Goal: Information Seeking & Learning: Check status

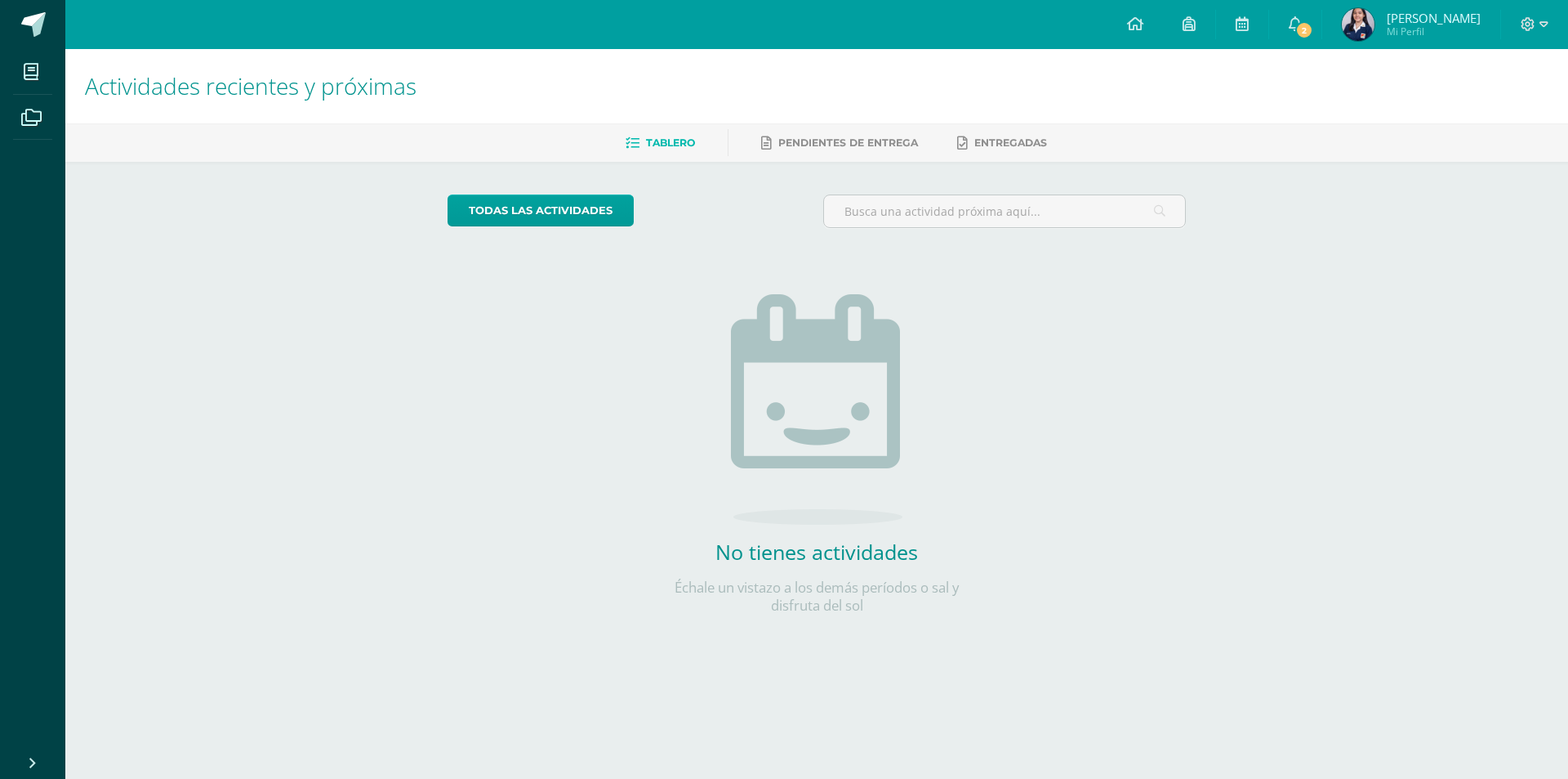
click at [1374, 27] on img at bounding box center [1359, 24] width 33 height 33
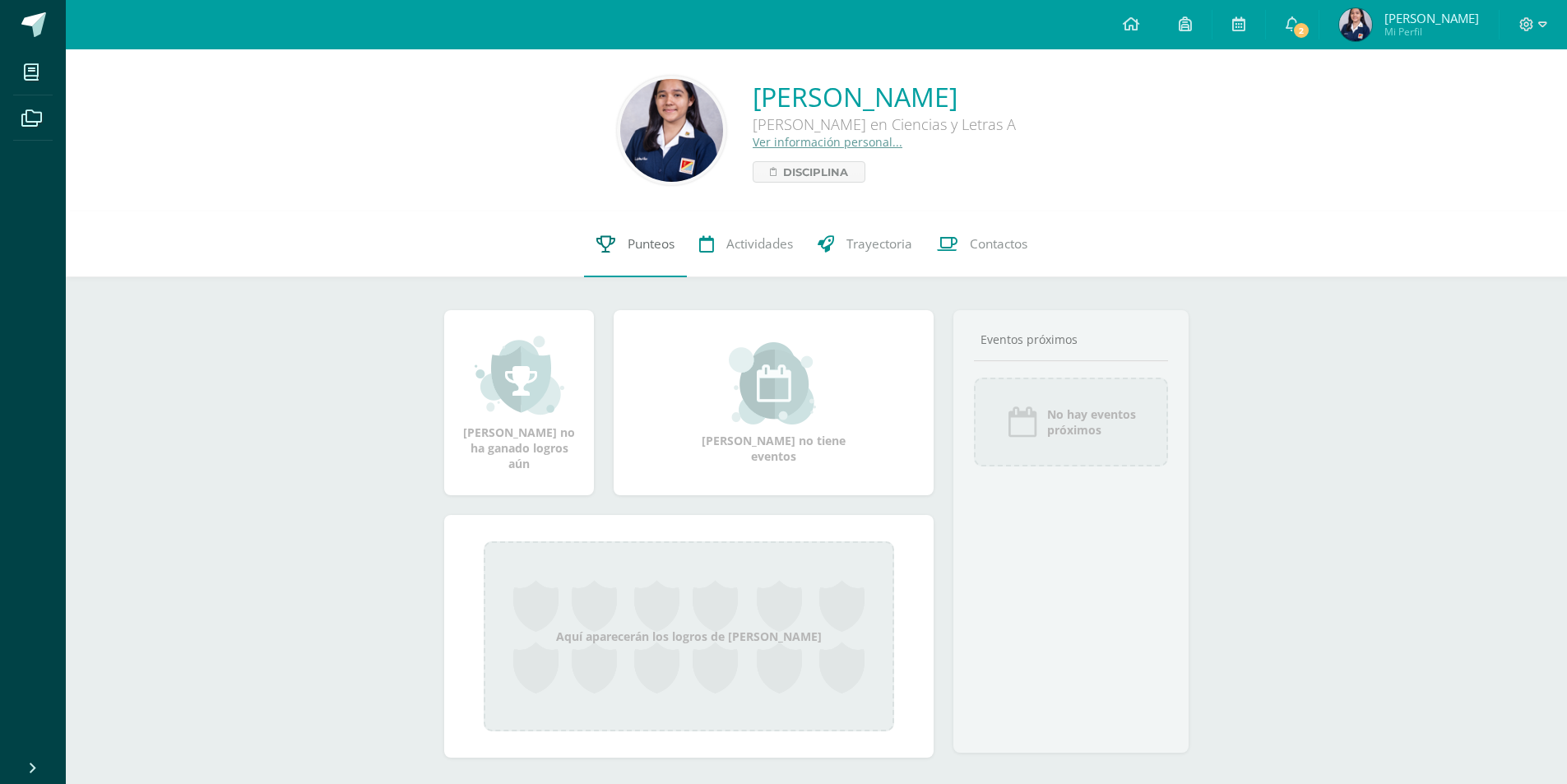
click at [651, 247] on span "Punteos" at bounding box center [652, 244] width 47 height 18
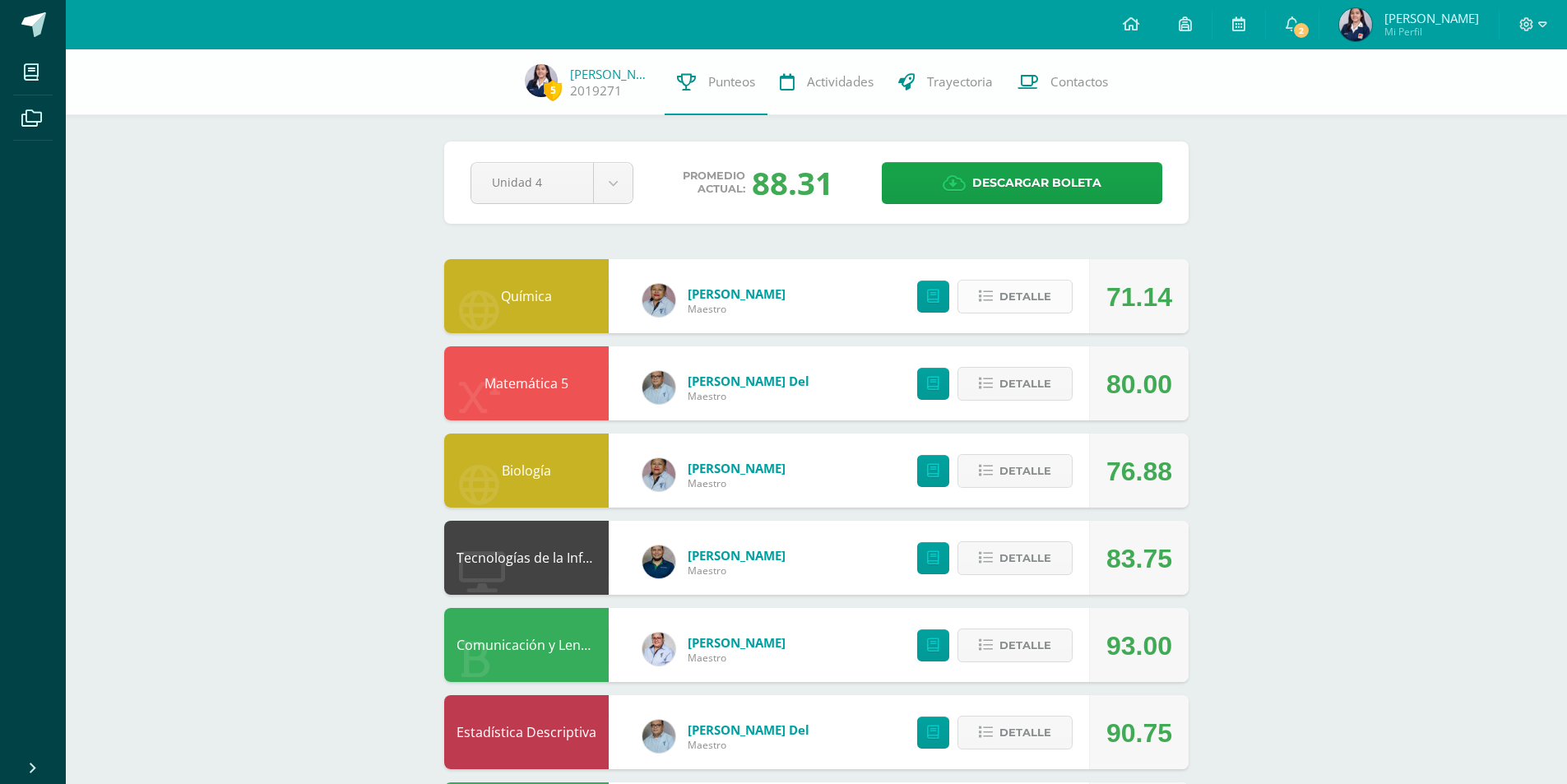
click at [1023, 301] on span "Detalle" at bounding box center [1025, 296] width 52 height 30
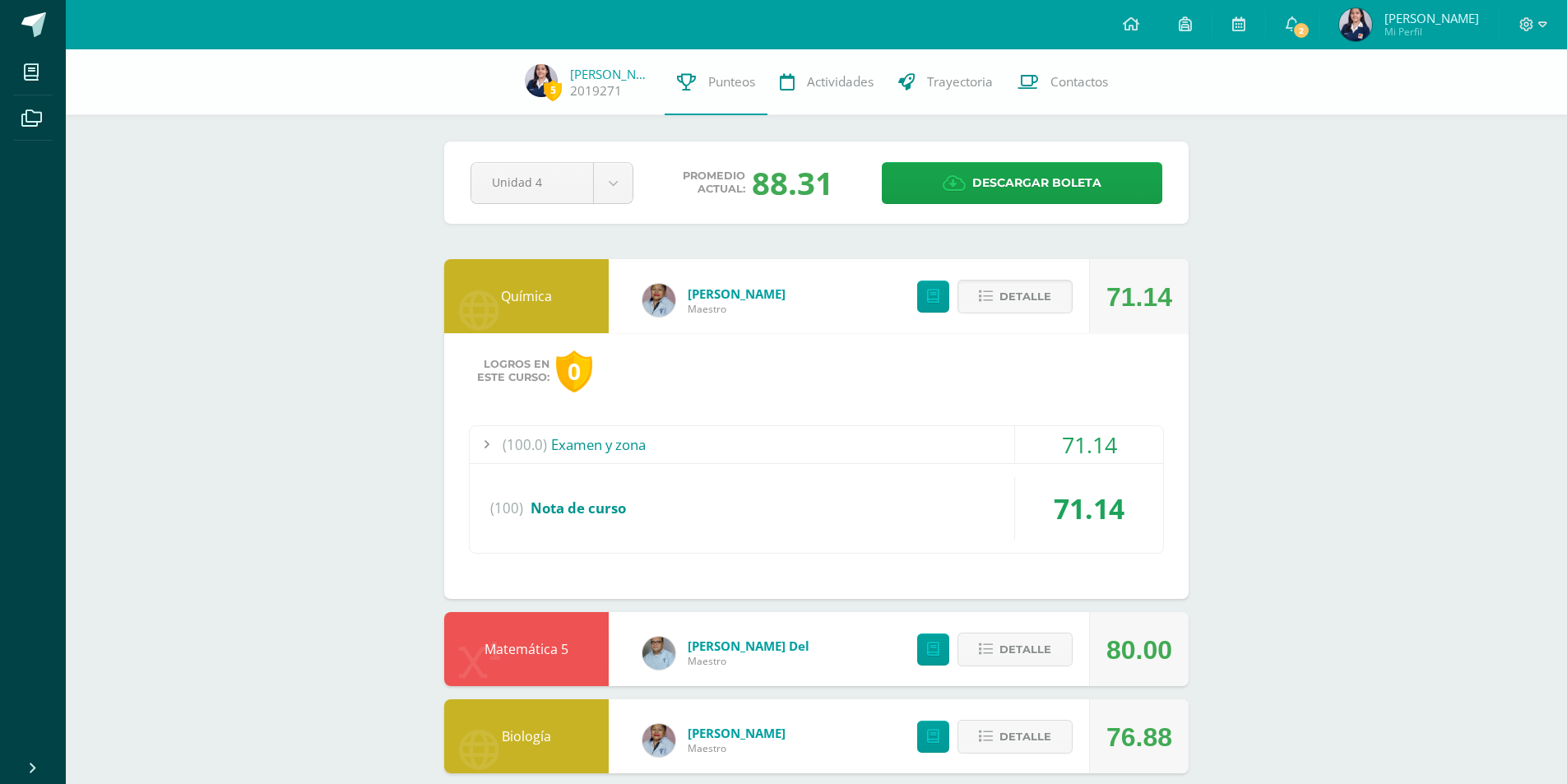
click at [593, 445] on div "(100.0) Examen y zona" at bounding box center [817, 444] width 694 height 37
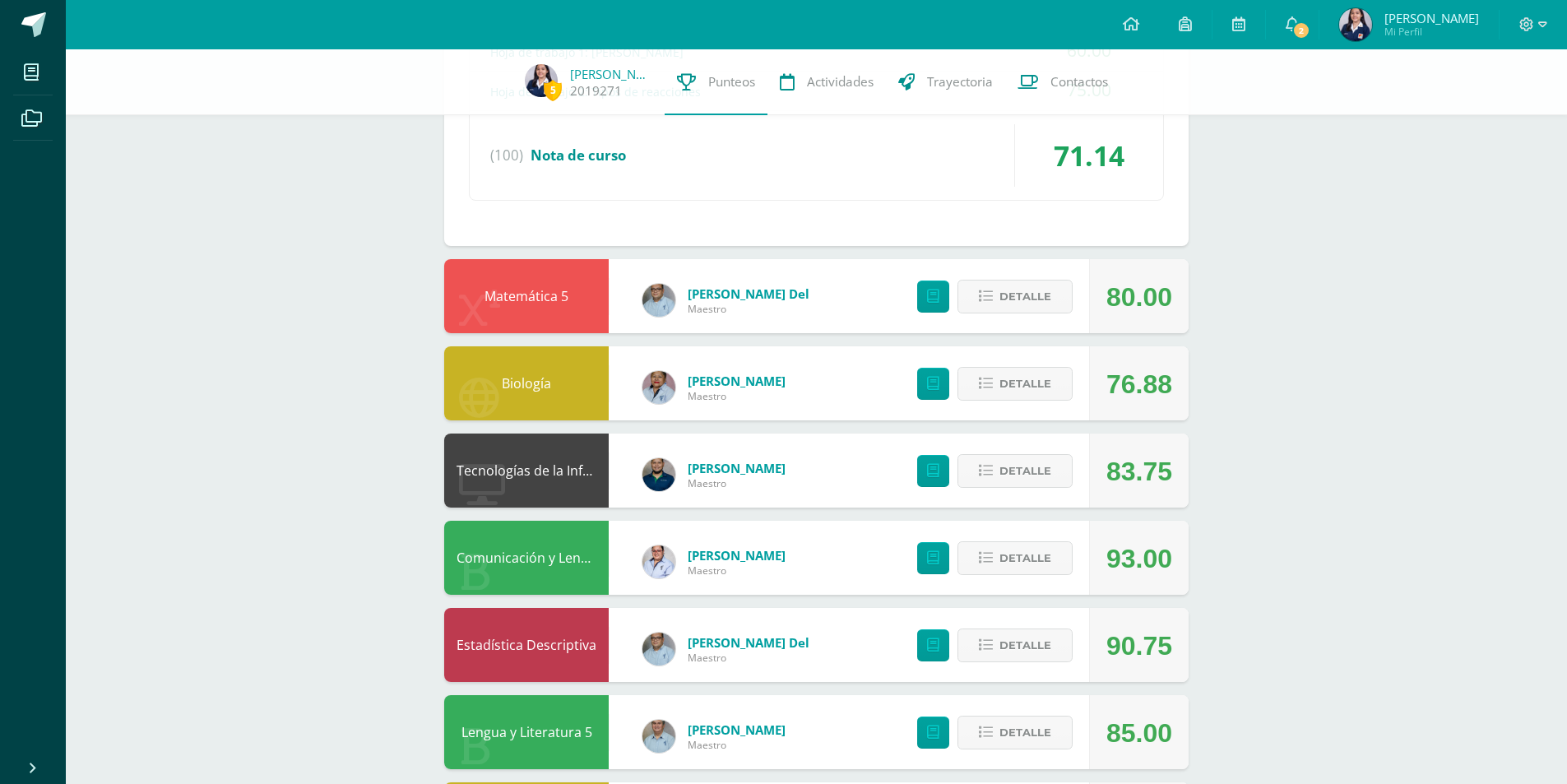
scroll to position [658, 0]
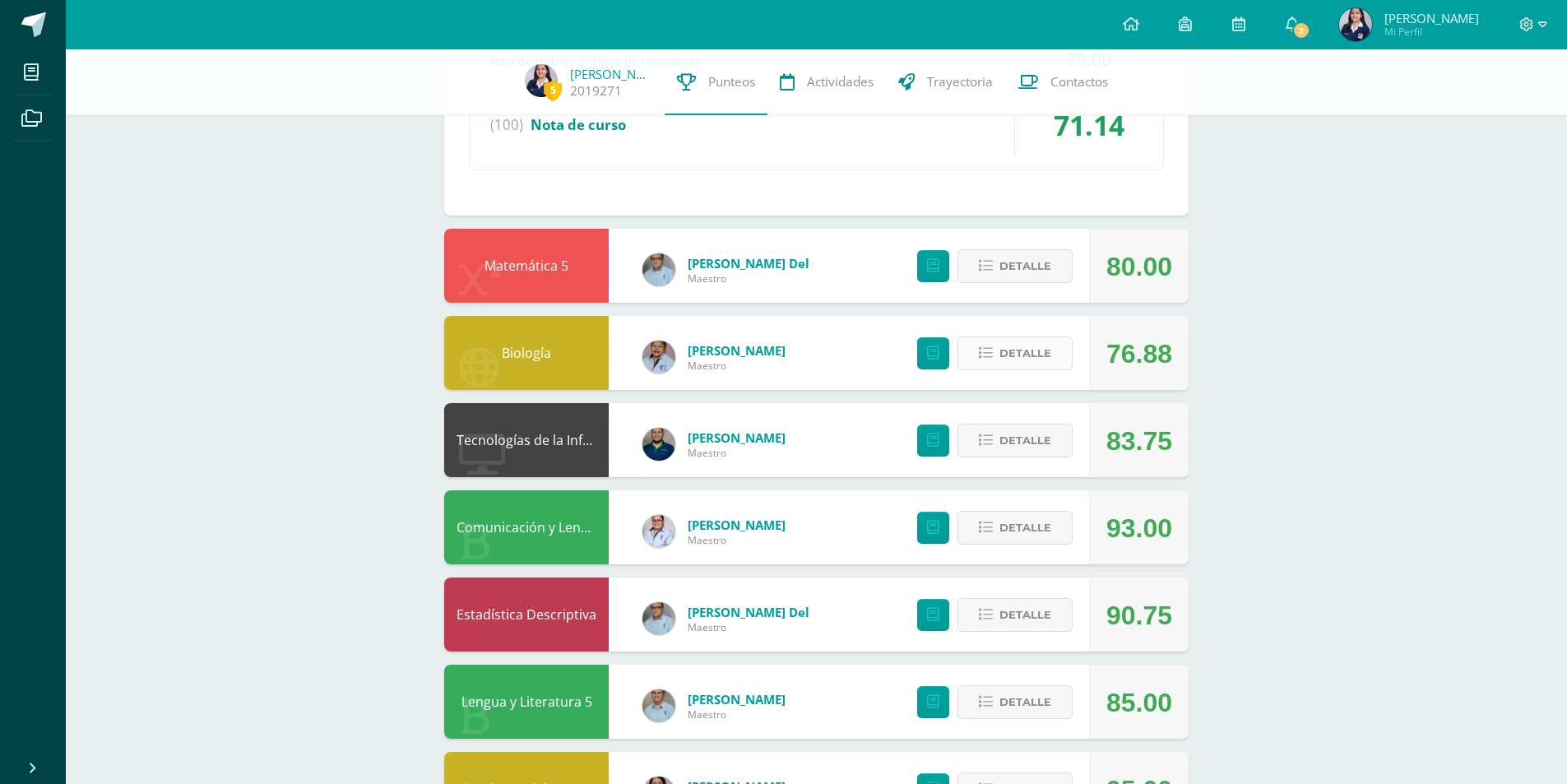
click at [1018, 352] on span "Detalle" at bounding box center [1025, 352] width 52 height 30
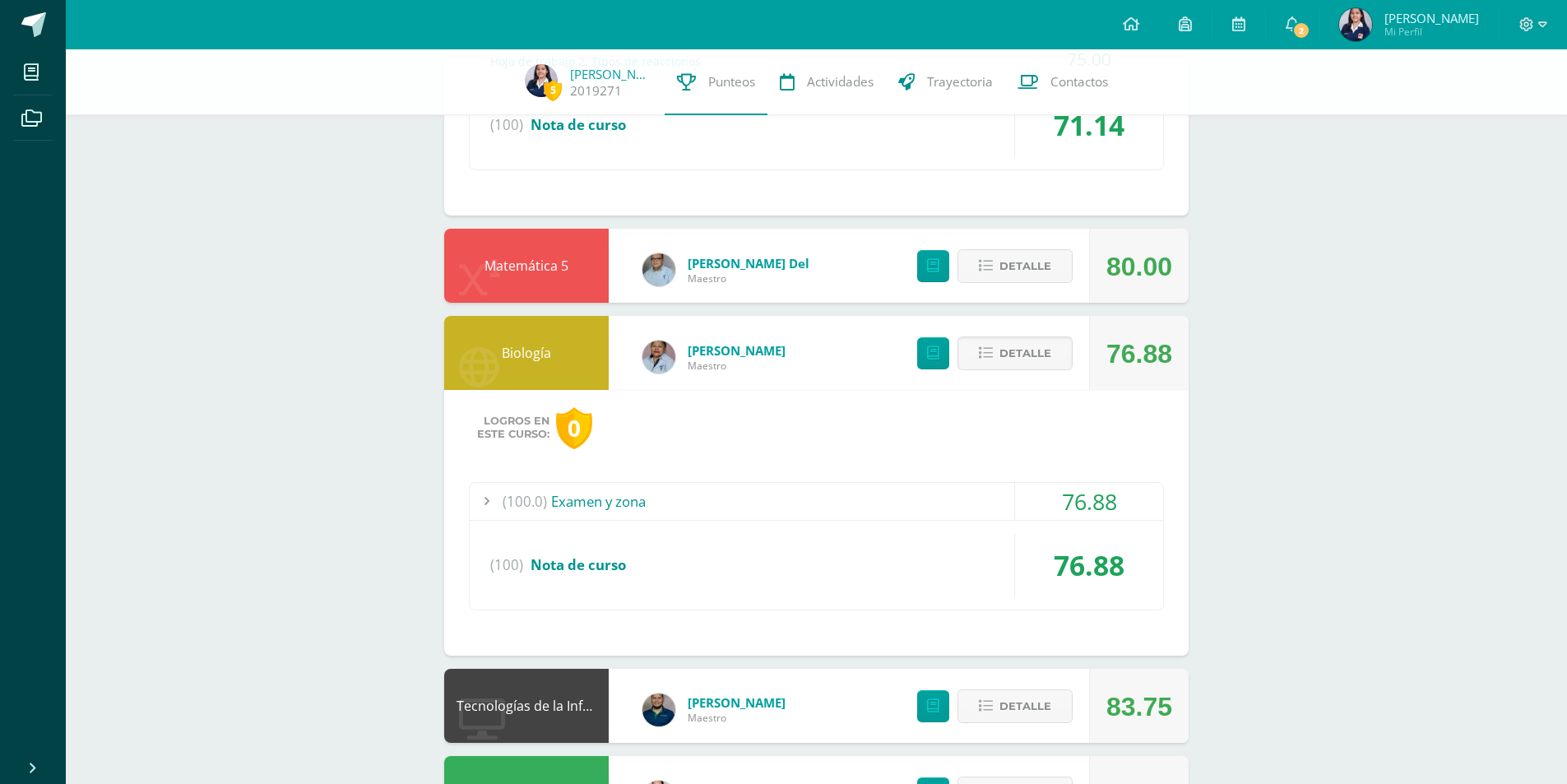
click at [629, 501] on div "(100.0) Examen y zona" at bounding box center [817, 501] width 694 height 37
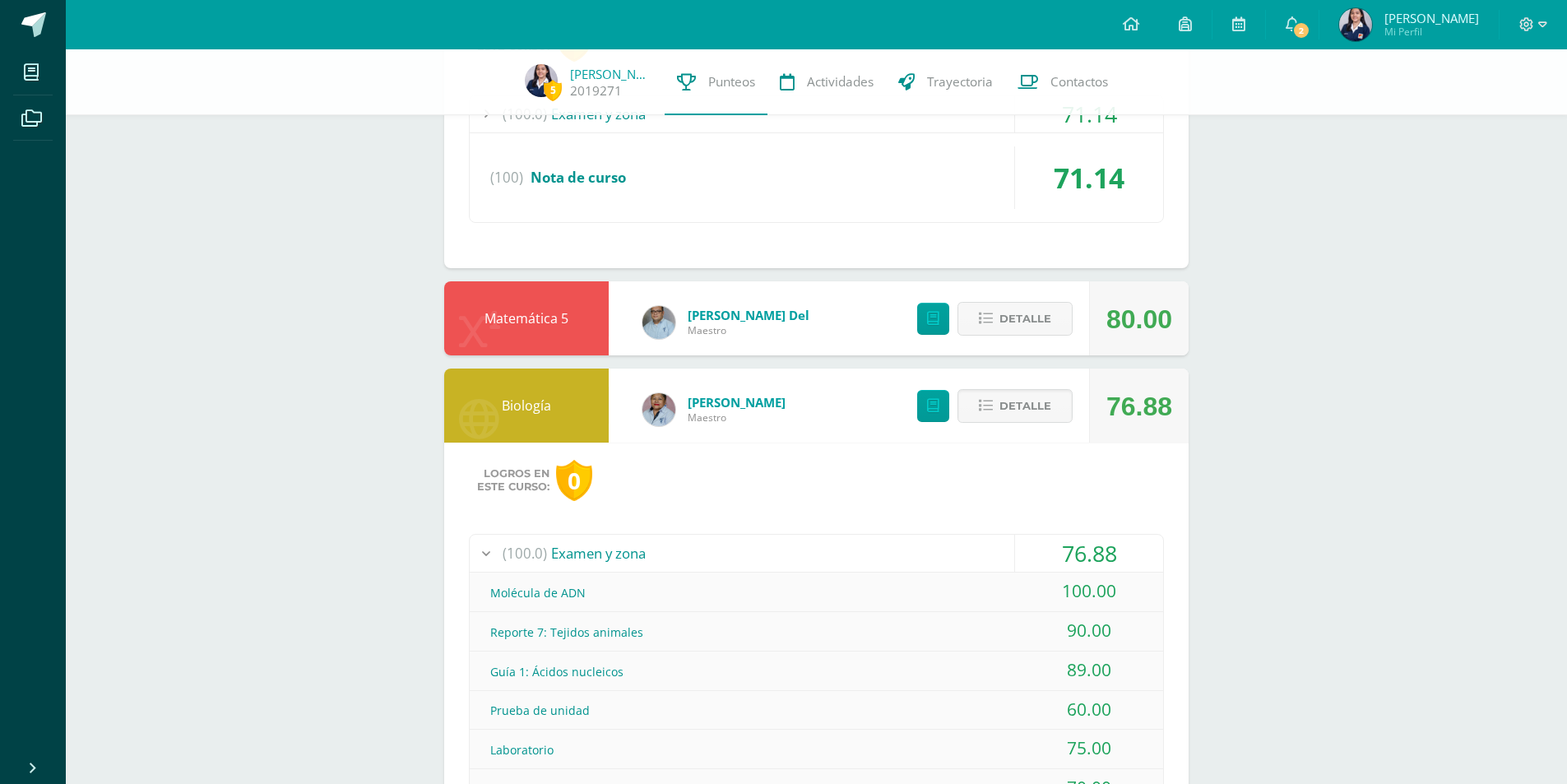
scroll to position [164, 0]
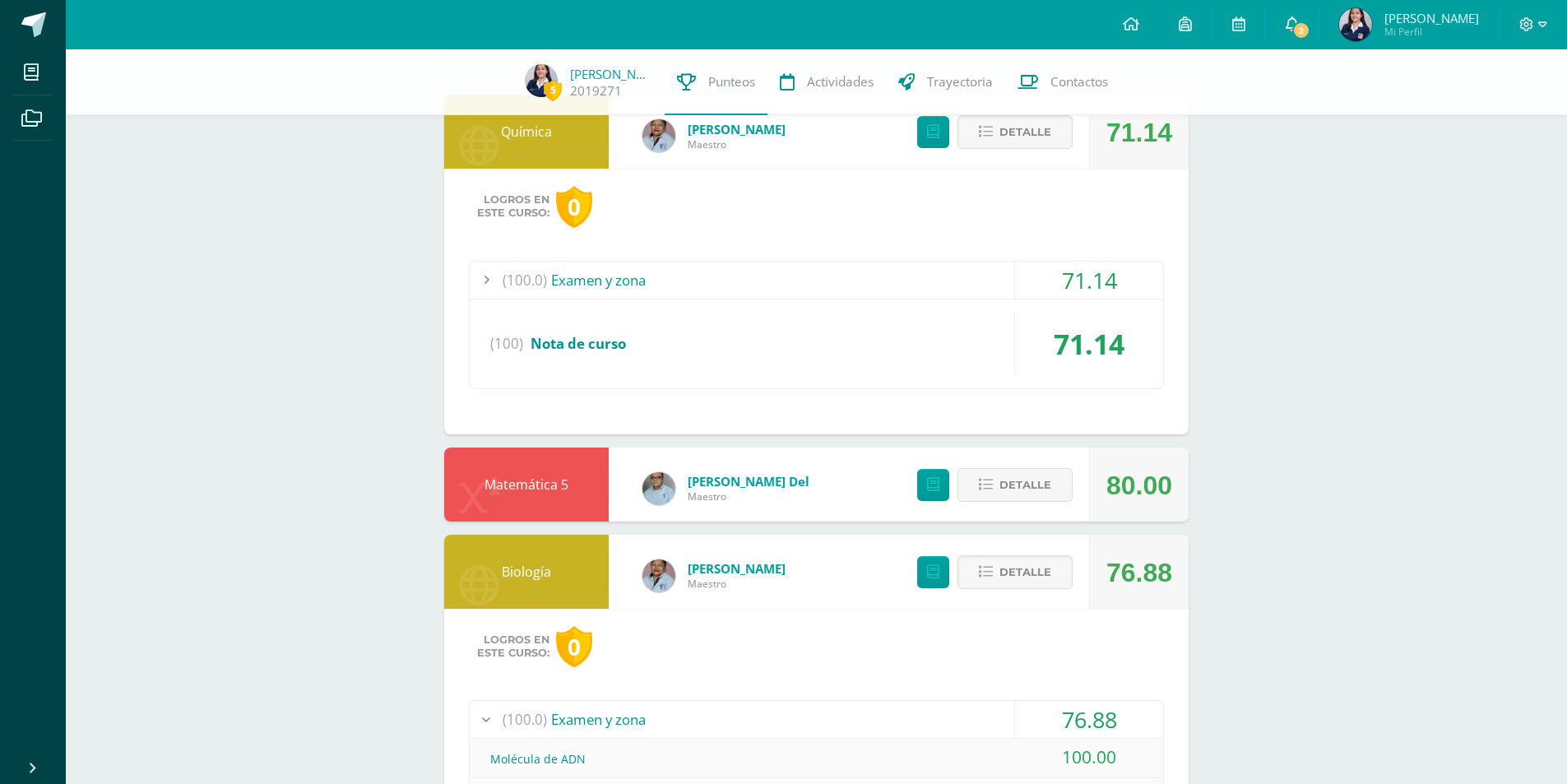
click at [1311, 25] on span "2" at bounding box center [1301, 30] width 19 height 19
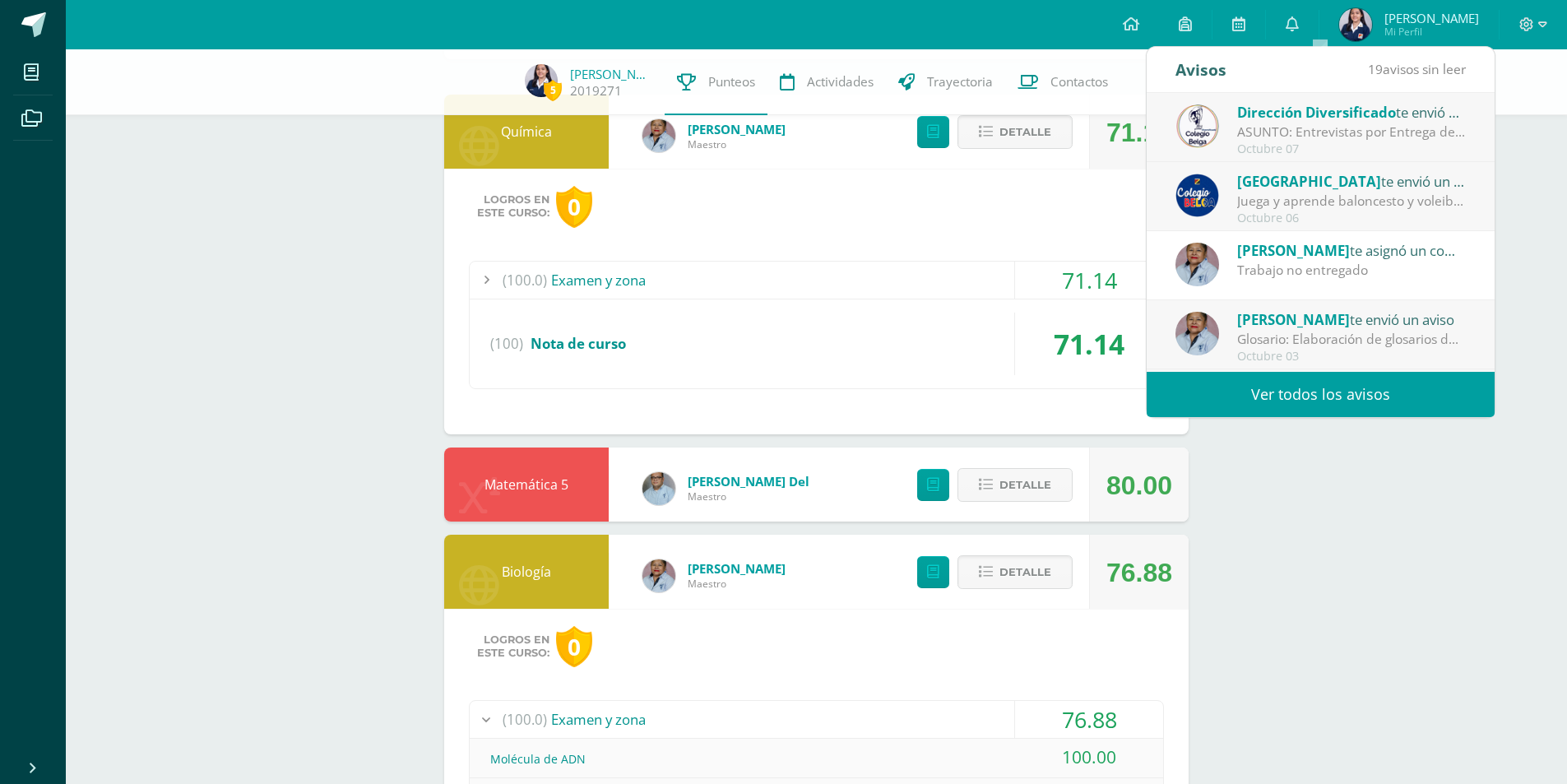
click at [1365, 138] on div "ASUNTO: Entrevistas por Entrega de Notas Cuarta Unidad: ASUNTO: Entrevistas por…" at bounding box center [1352, 131] width 229 height 19
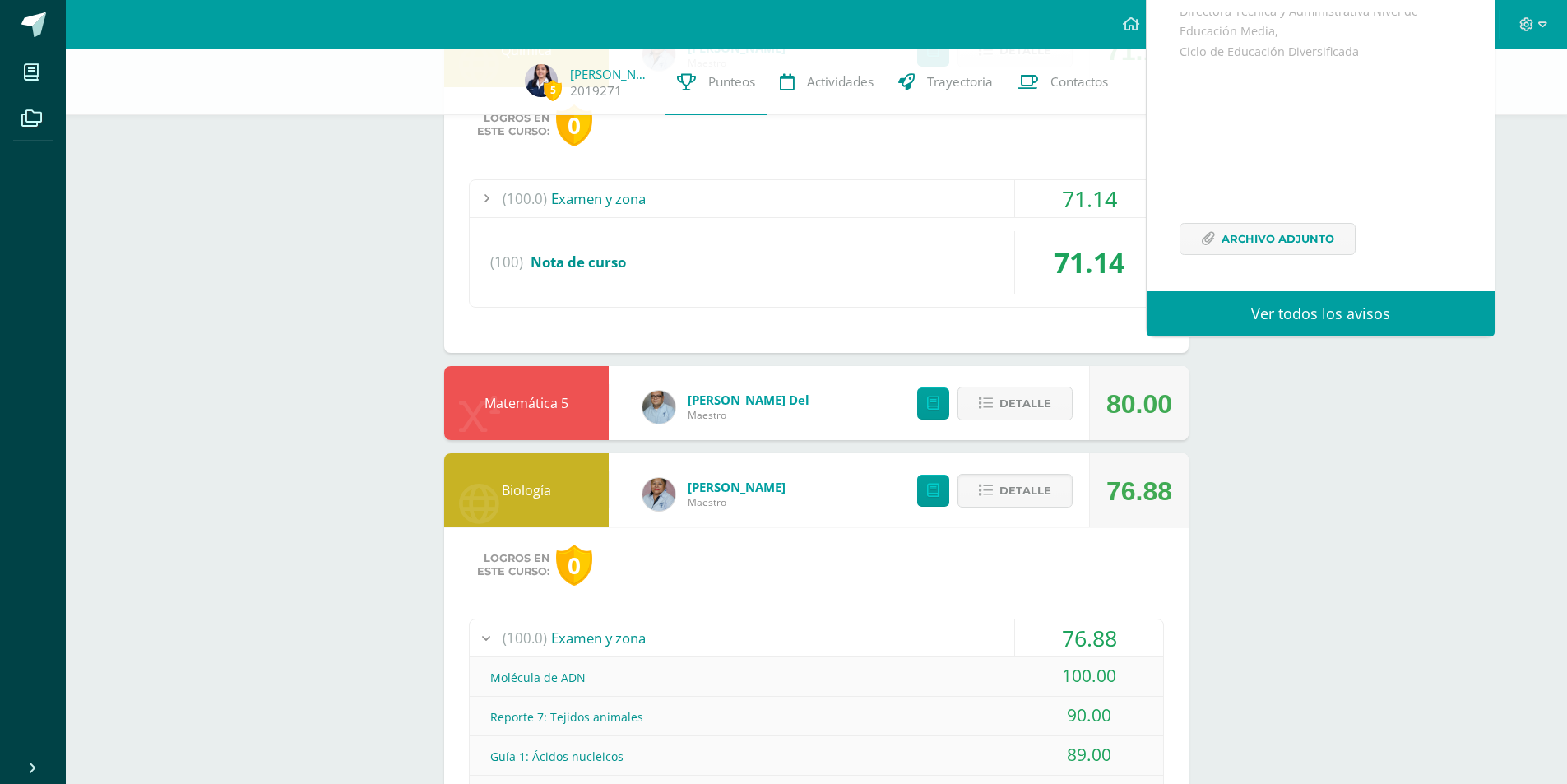
scroll to position [247, 0]
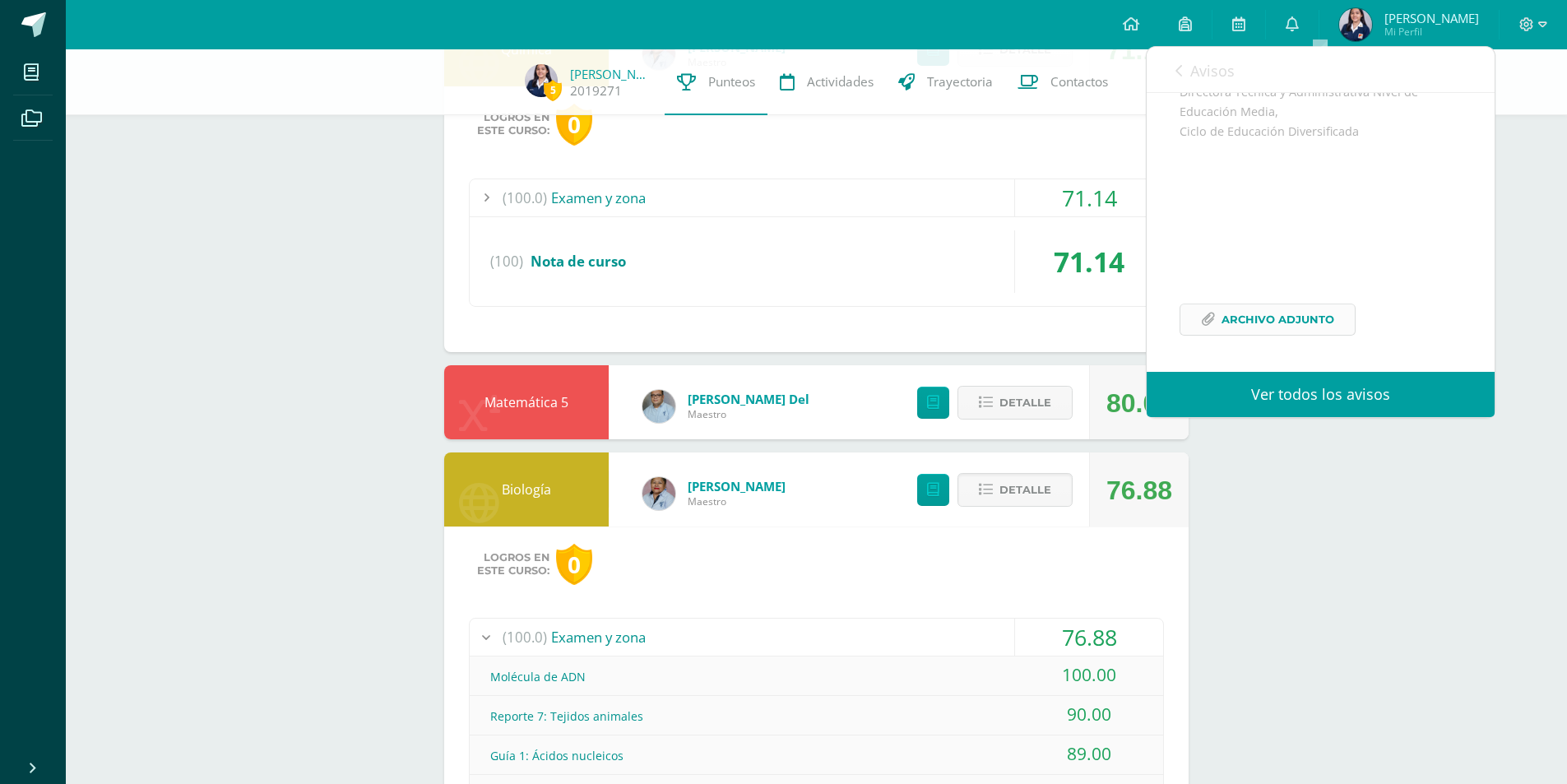
click at [1288, 322] on span "Archivo Adjunto" at bounding box center [1278, 319] width 112 height 30
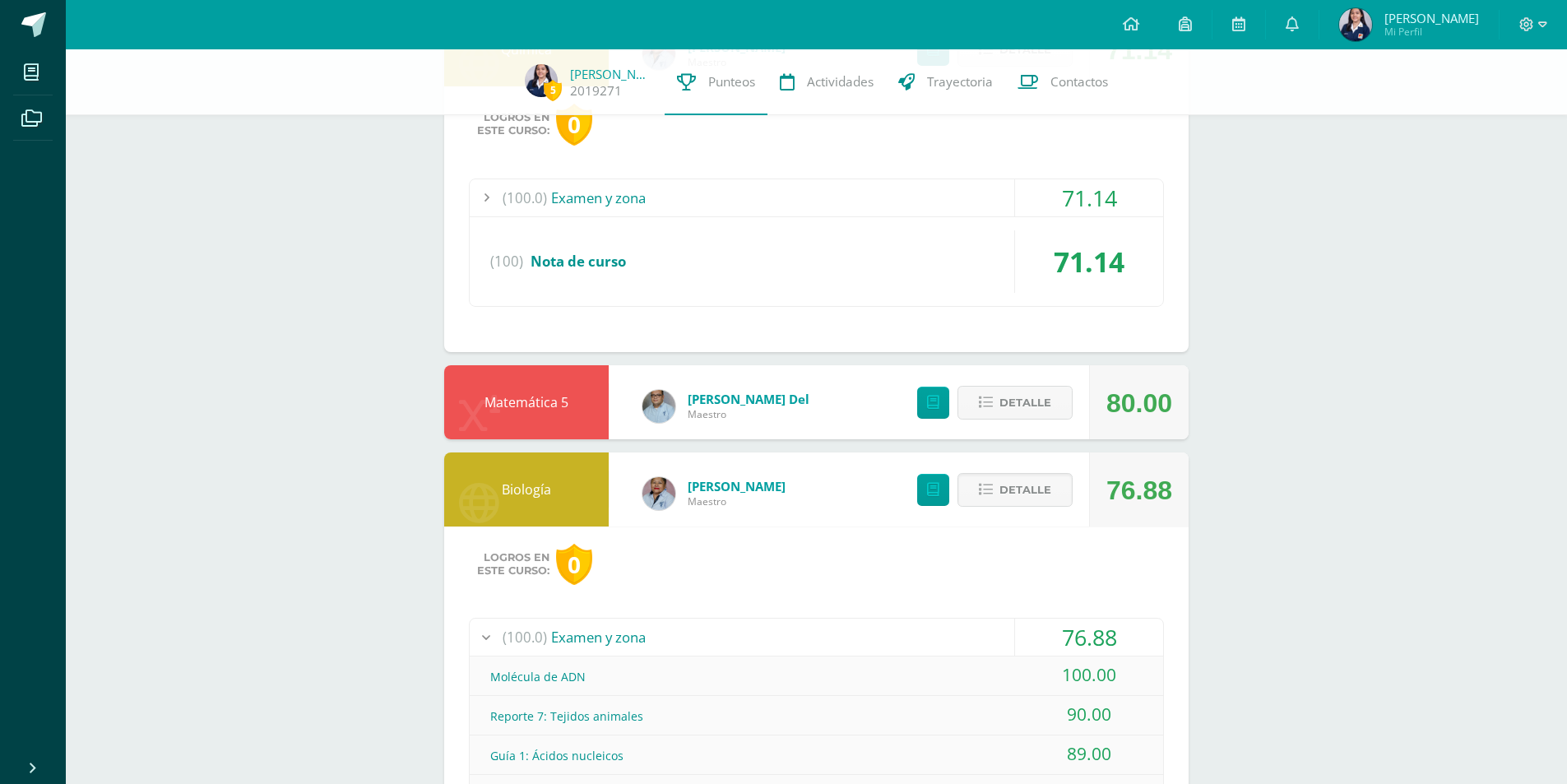
scroll to position [0, 0]
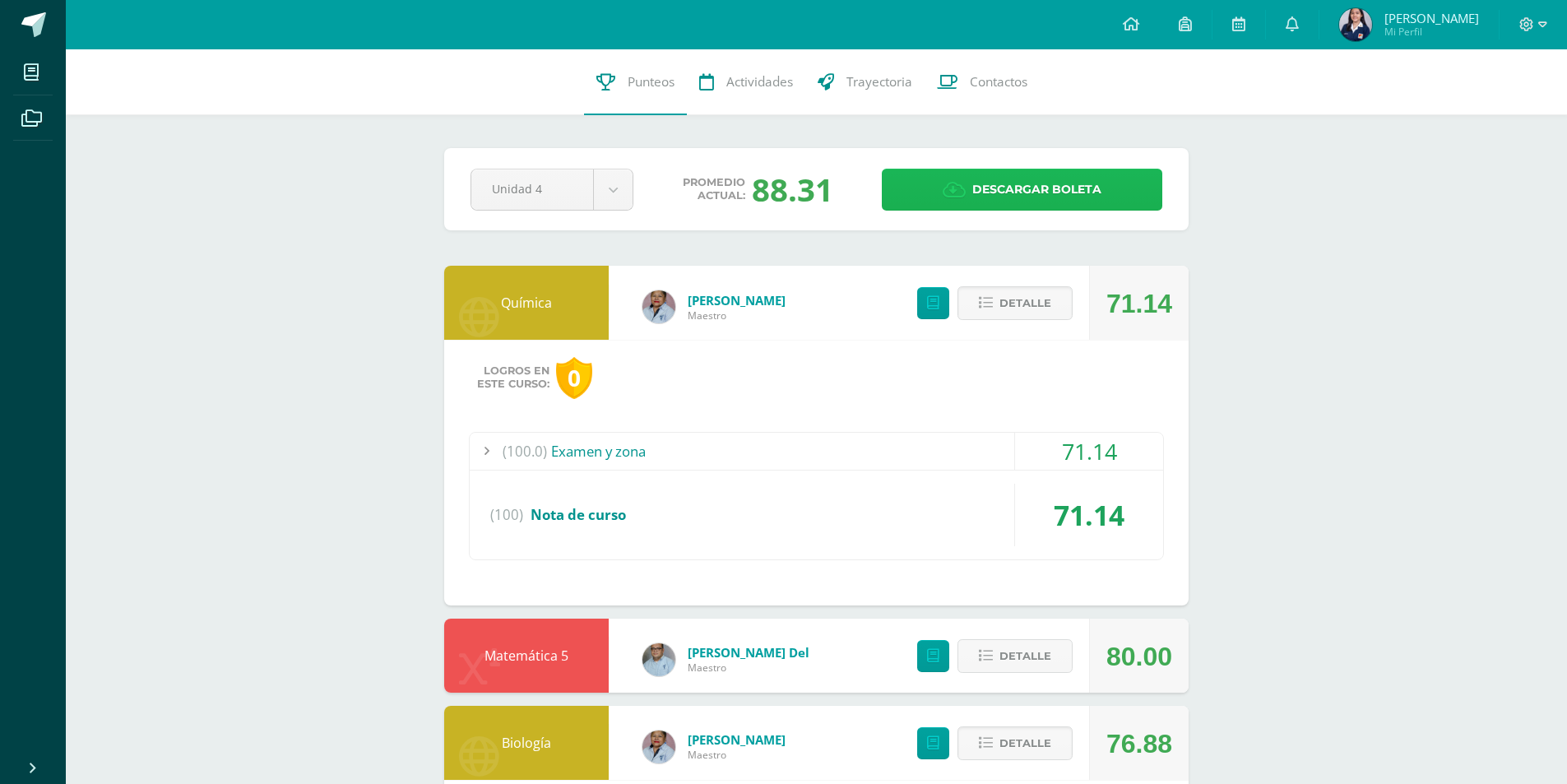
click at [1005, 183] on span "Descargar boleta" at bounding box center [1037, 188] width 129 height 40
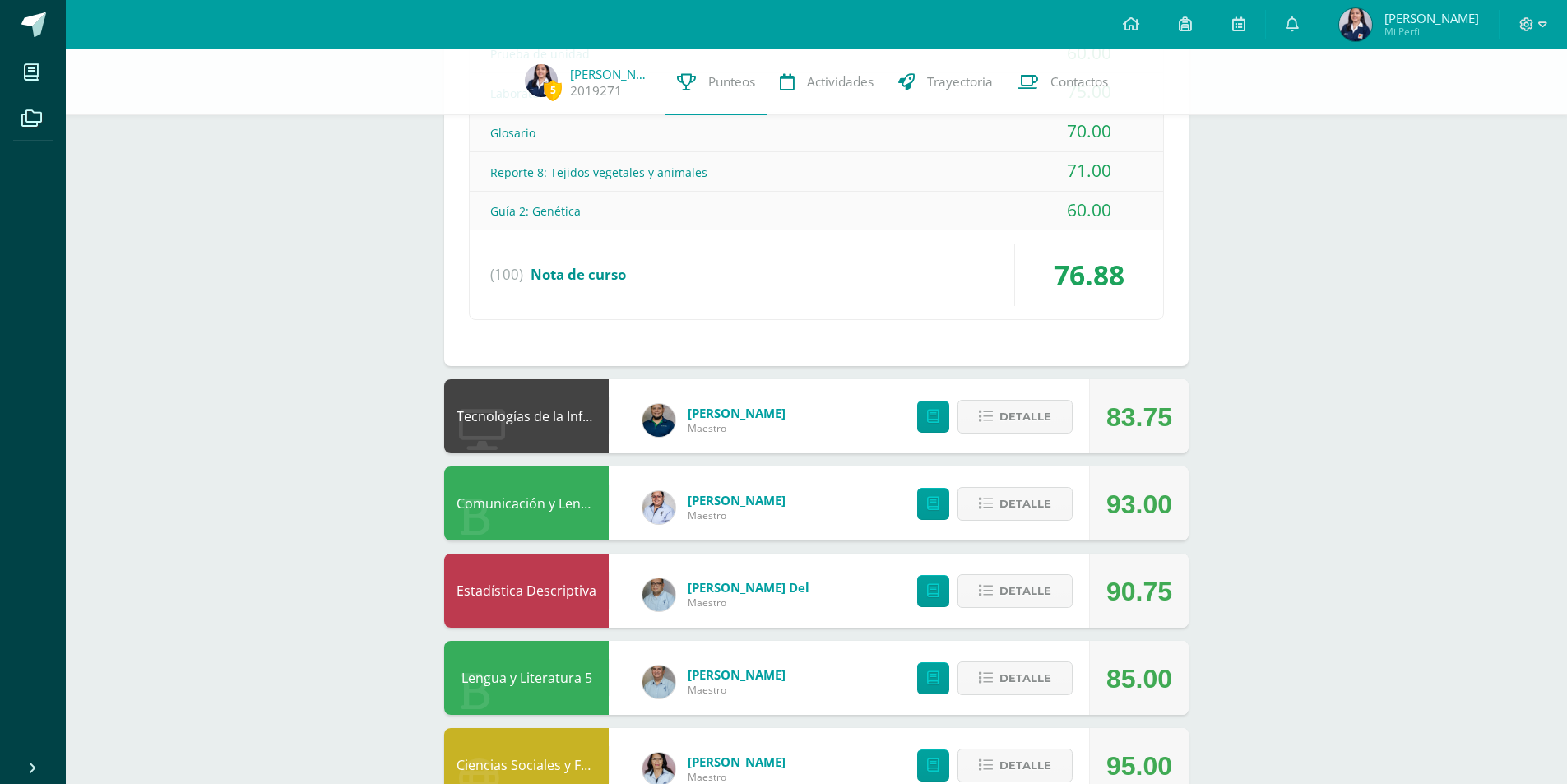
scroll to position [904, 0]
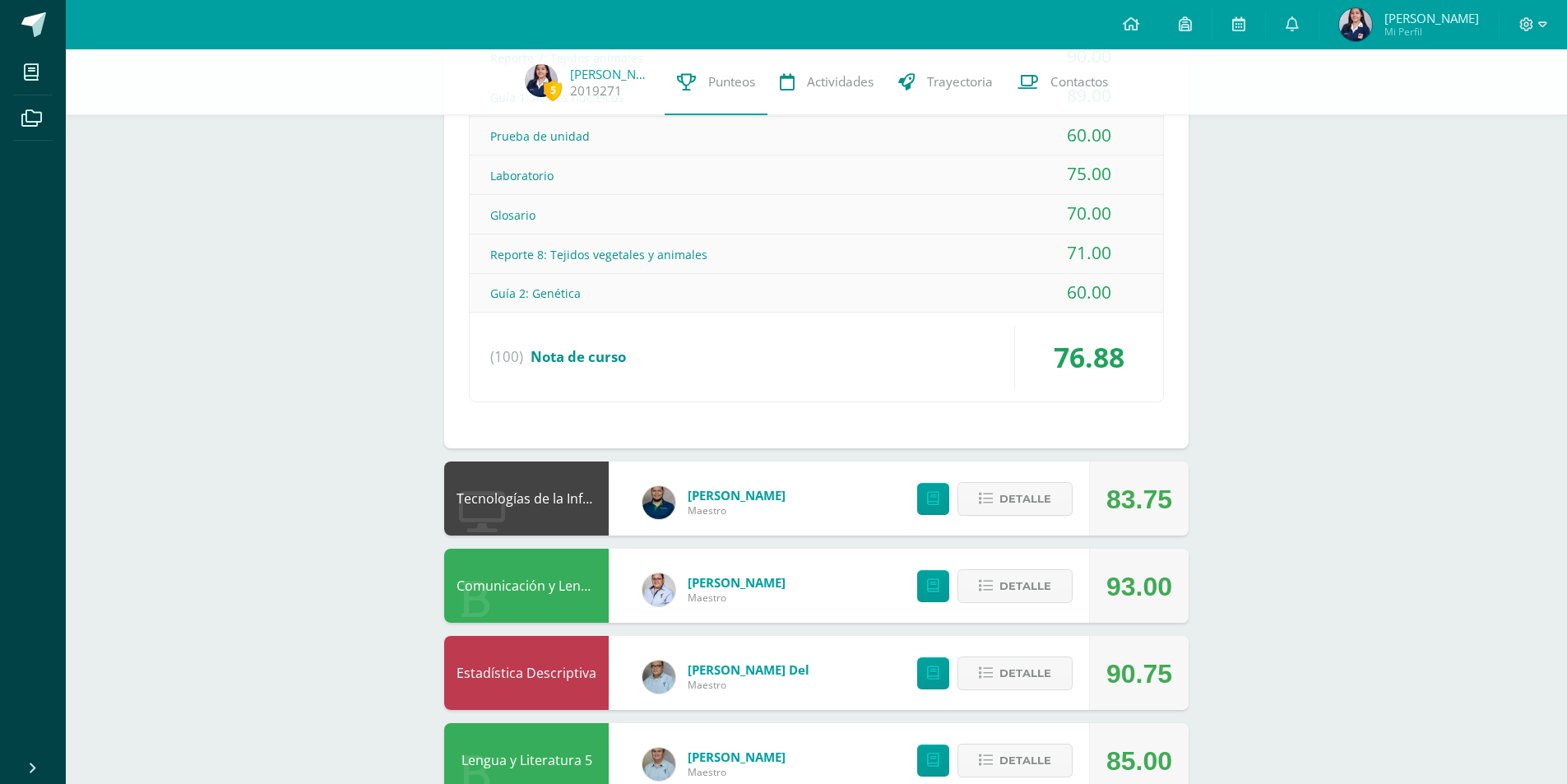
click at [1081, 481] on div "Detalle" at bounding box center [991, 498] width 196 height 74
click at [1072, 491] on button "Detalle" at bounding box center [1015, 498] width 115 height 34
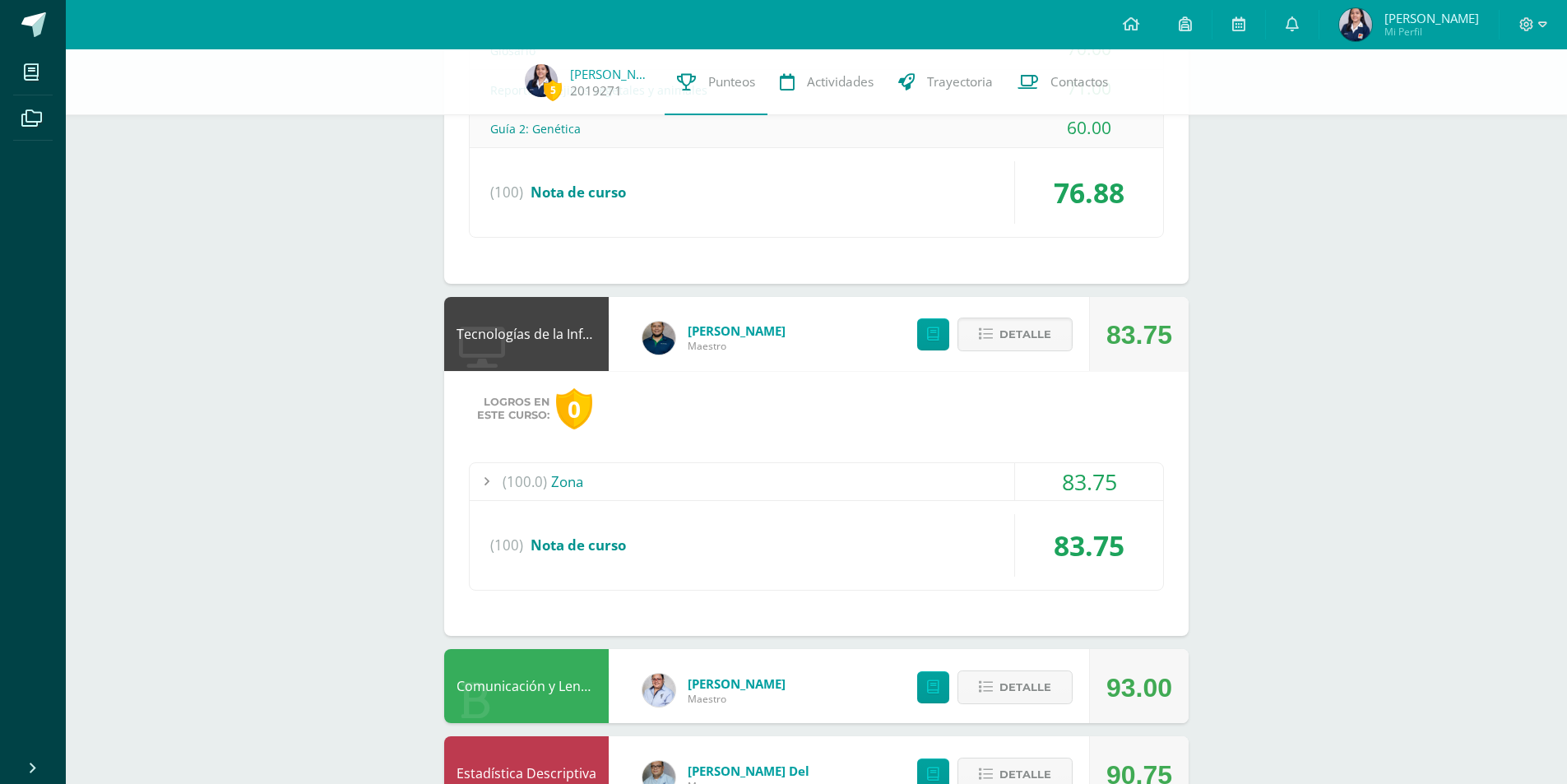
click at [550, 472] on div "(100.0) Zona" at bounding box center [817, 481] width 694 height 37
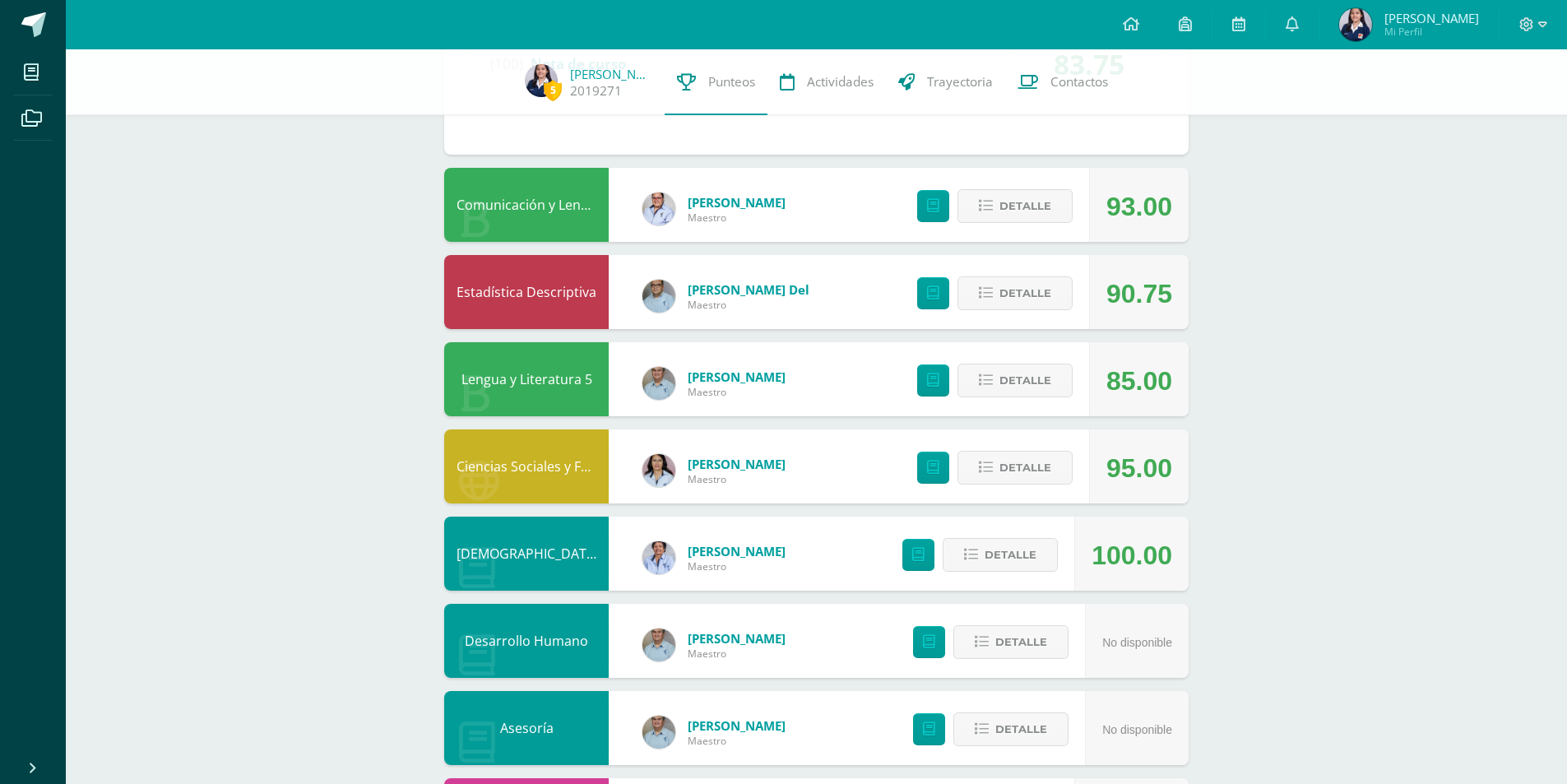
scroll to position [1669, 0]
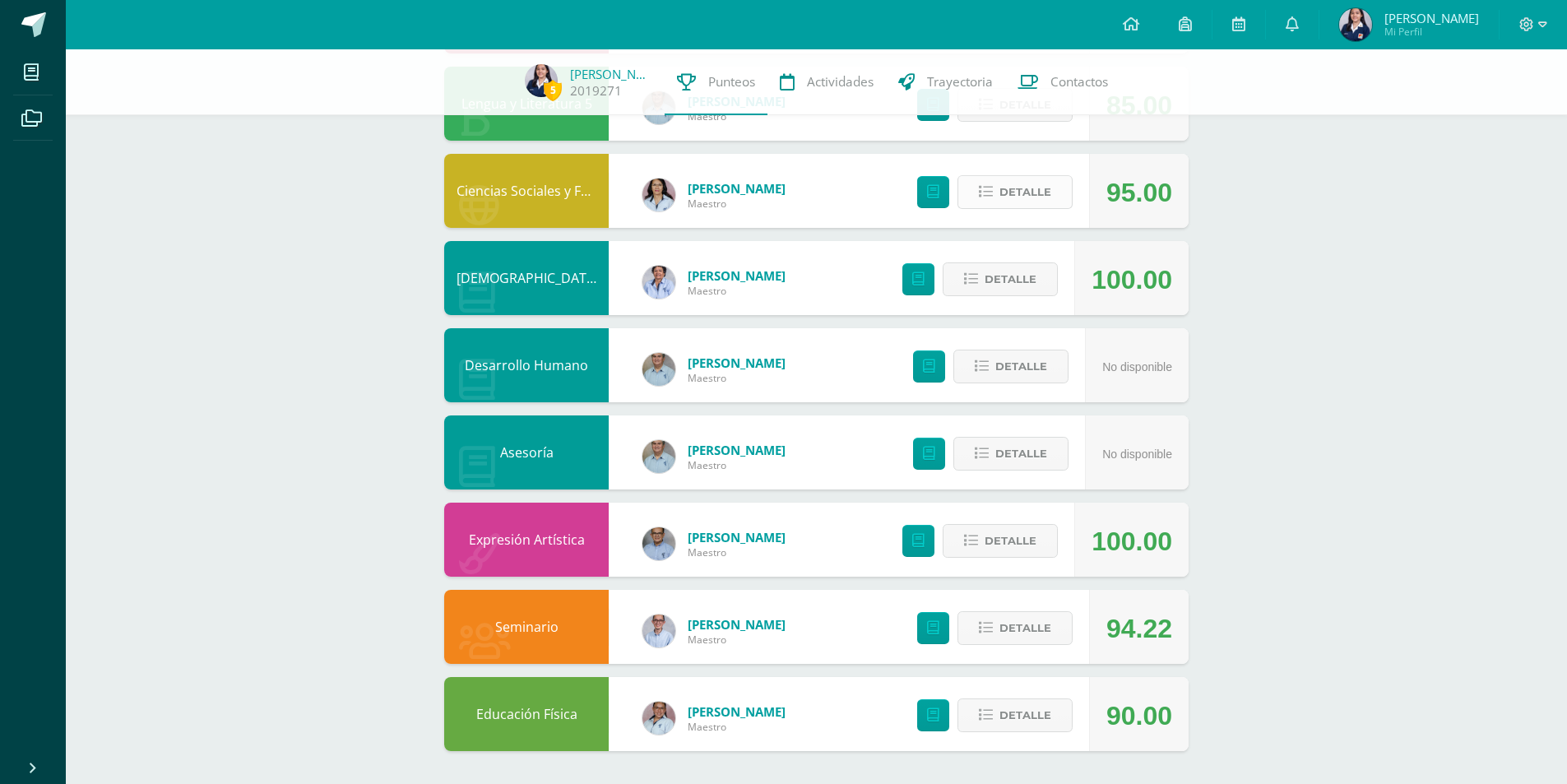
click at [1054, 203] on button "Detalle" at bounding box center [1015, 191] width 115 height 34
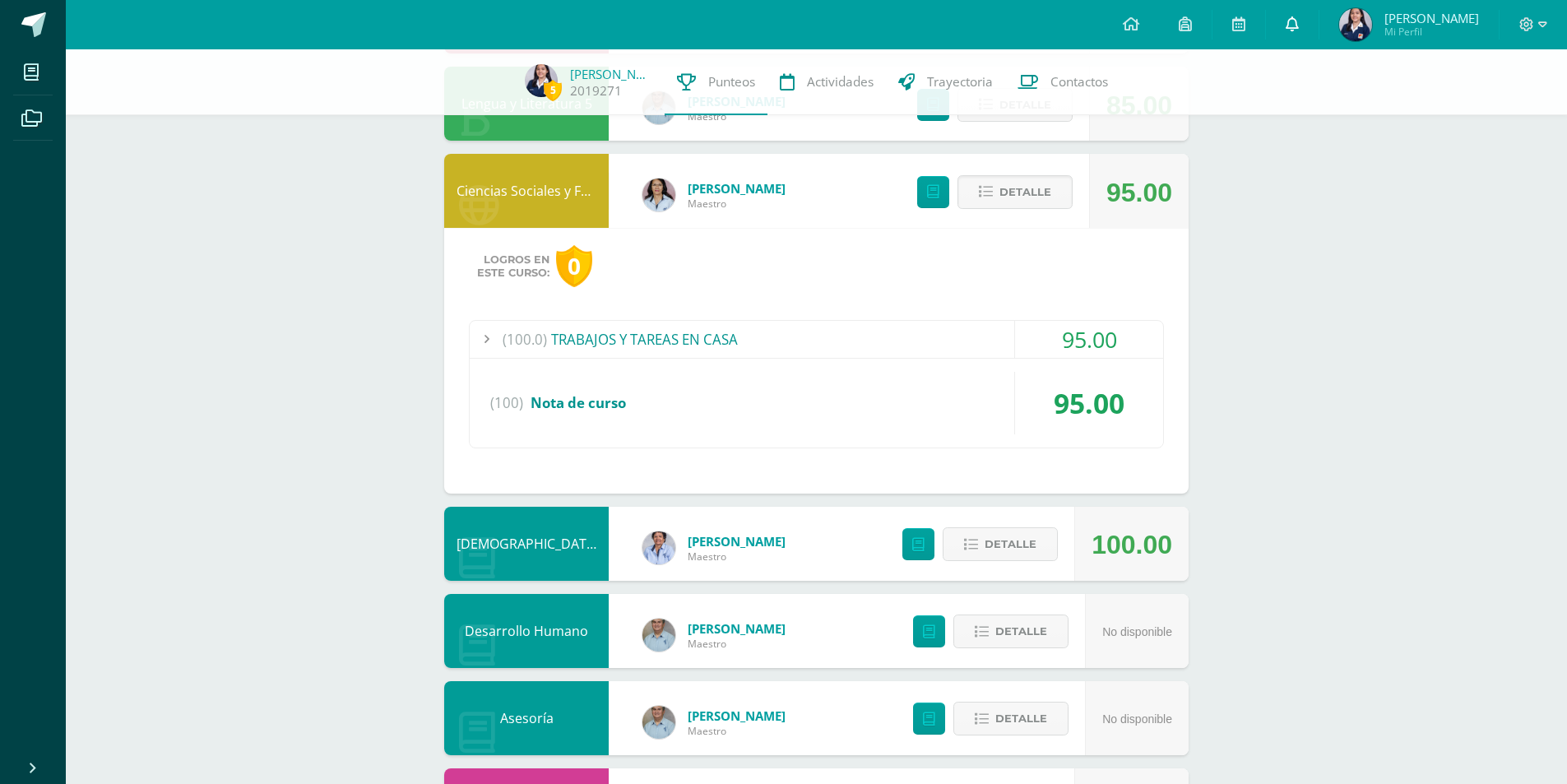
click at [1319, 34] on link "0" at bounding box center [1292, 24] width 53 height 50
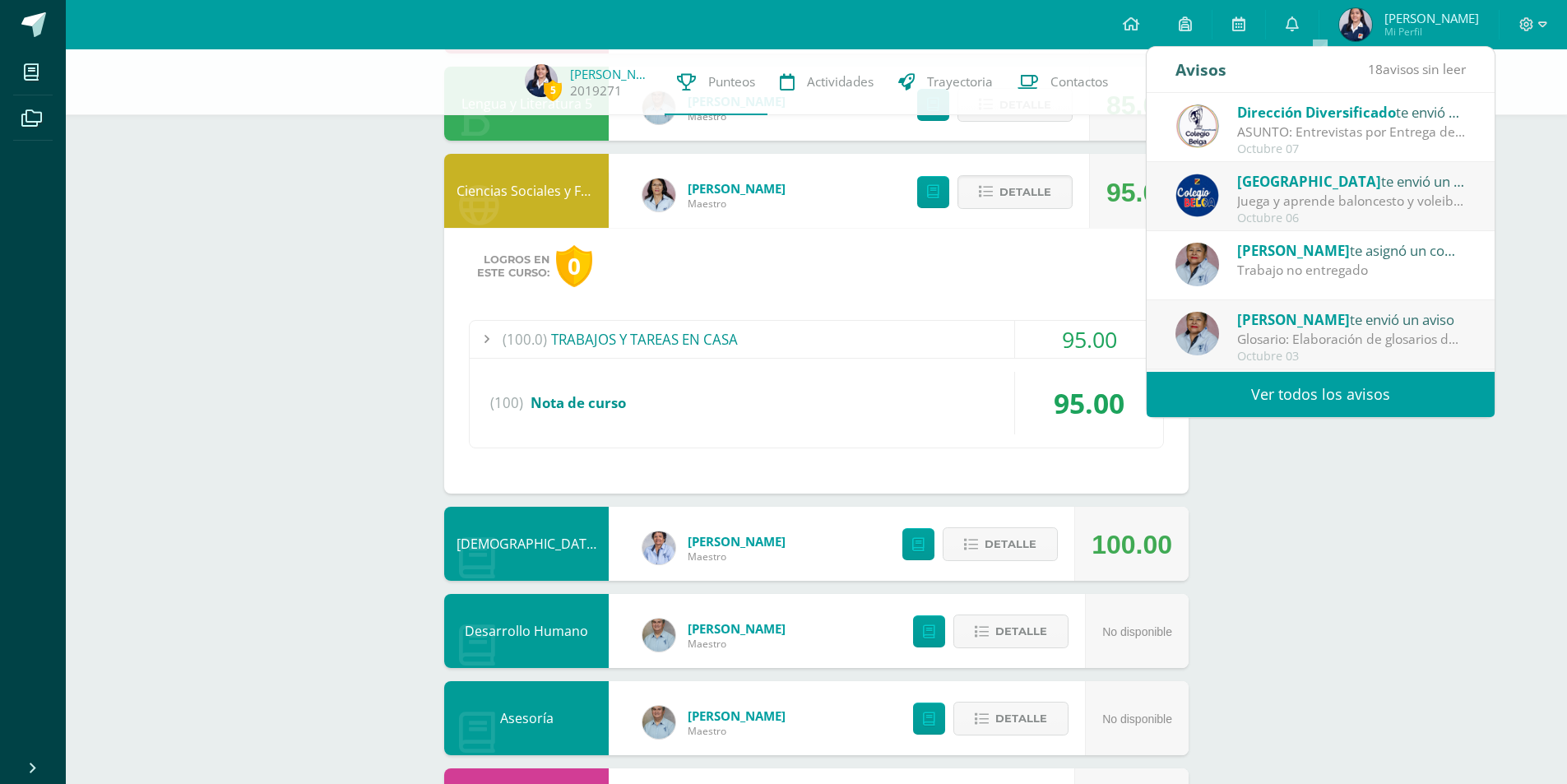
click at [1317, 144] on div "Octubre 07" at bounding box center [1352, 149] width 229 height 14
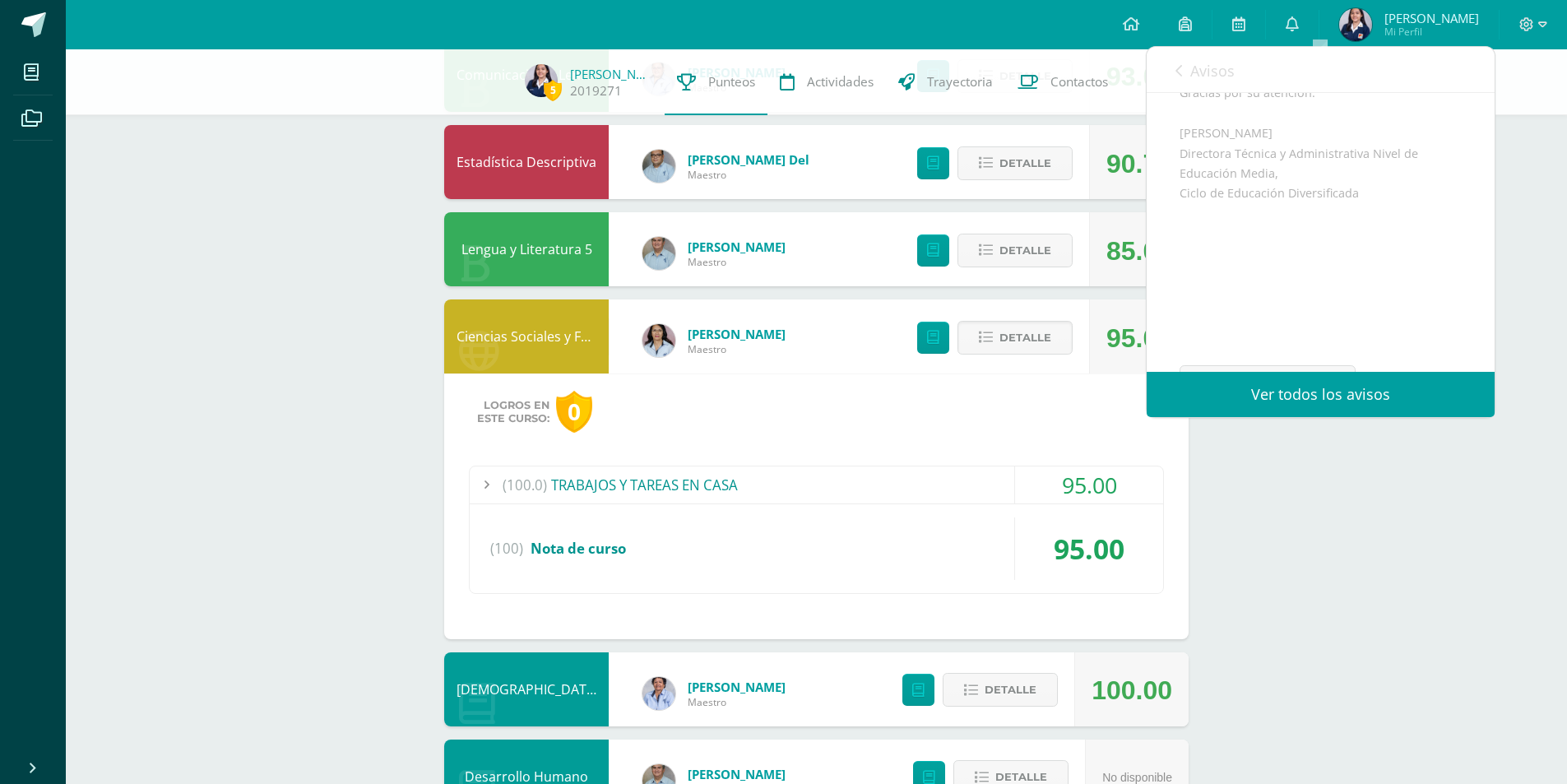
scroll to position [411, 0]
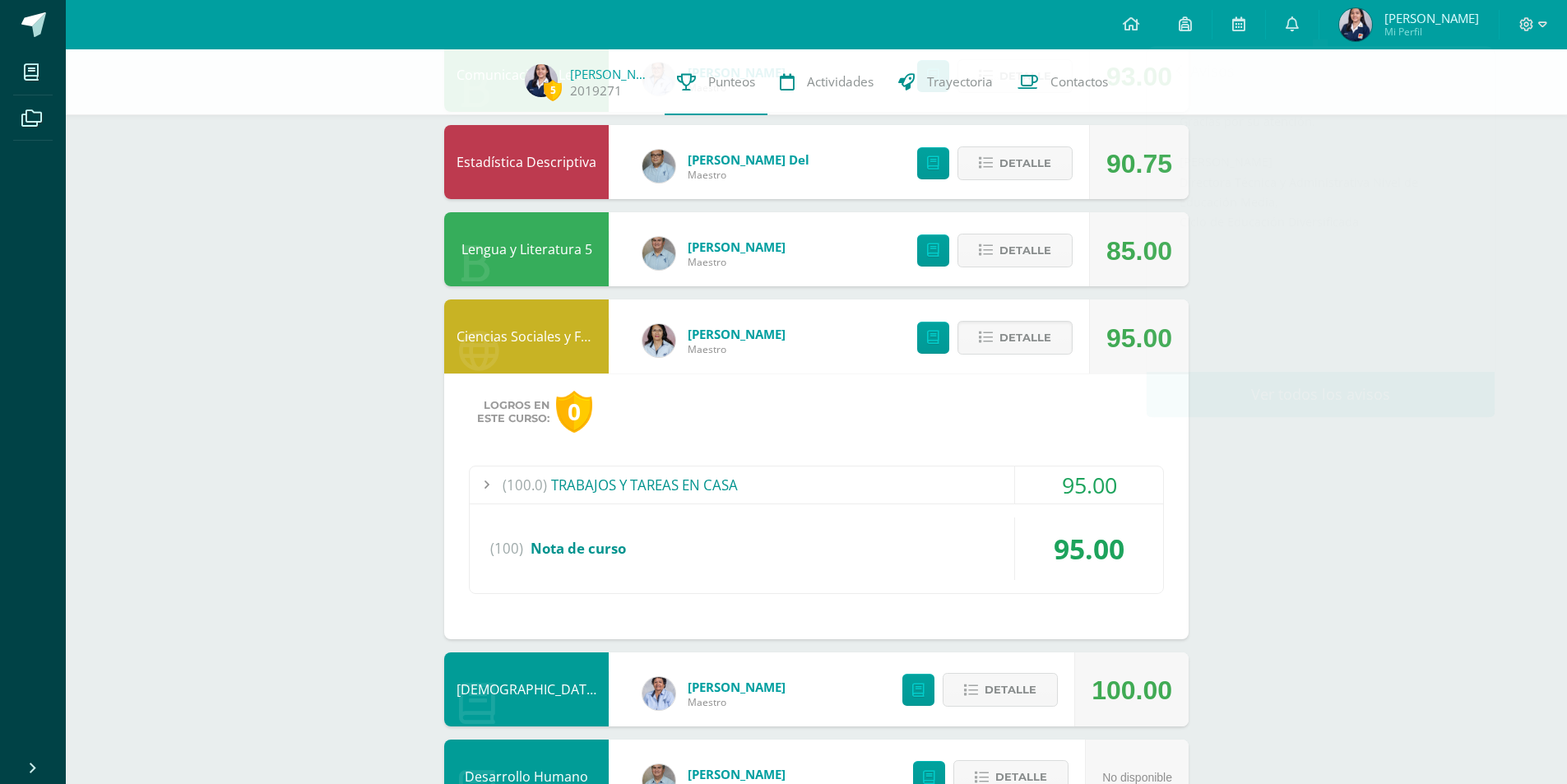
click at [1050, 346] on span "Detalle" at bounding box center [1025, 337] width 52 height 30
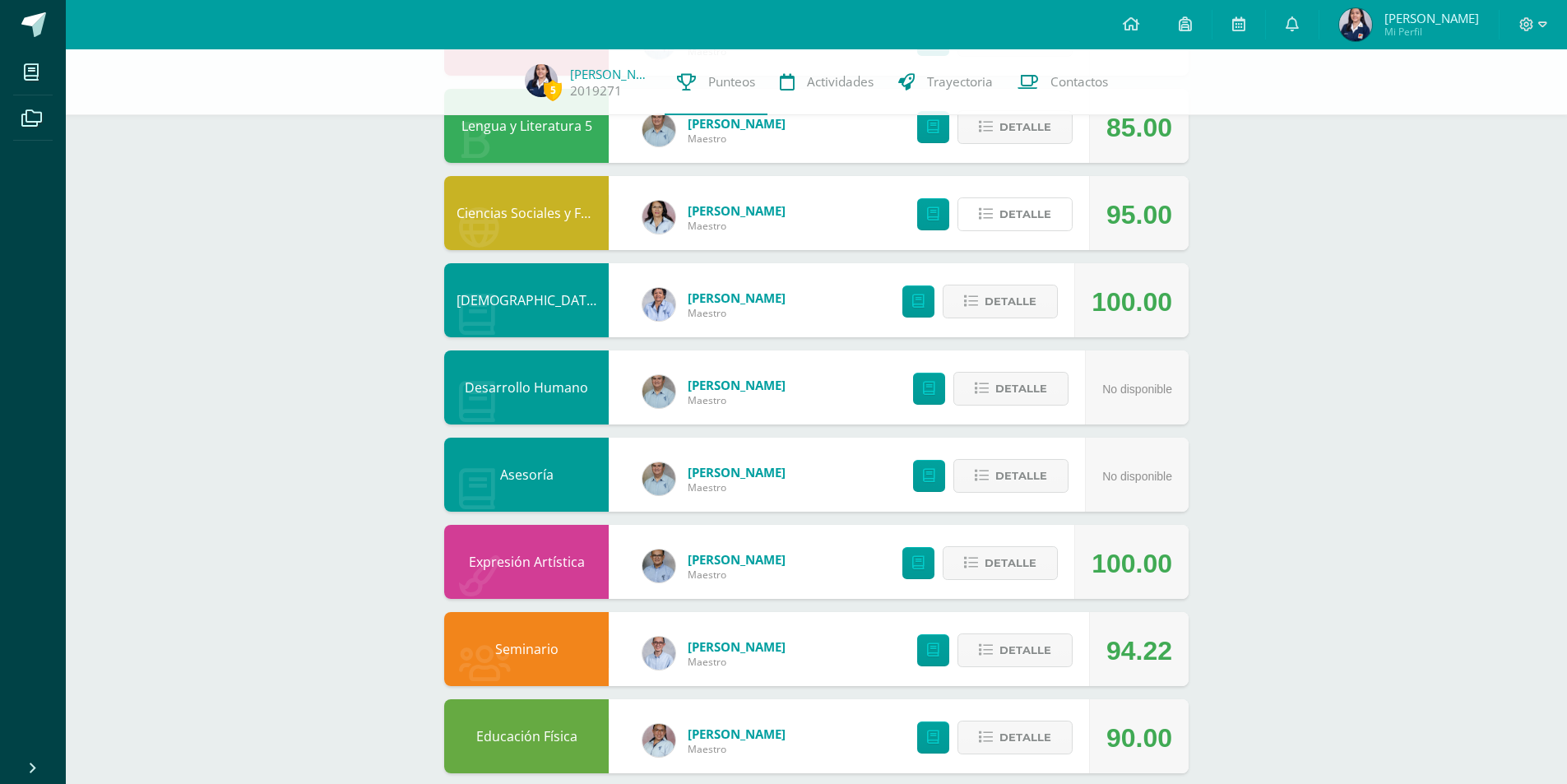
scroll to position [1669, 0]
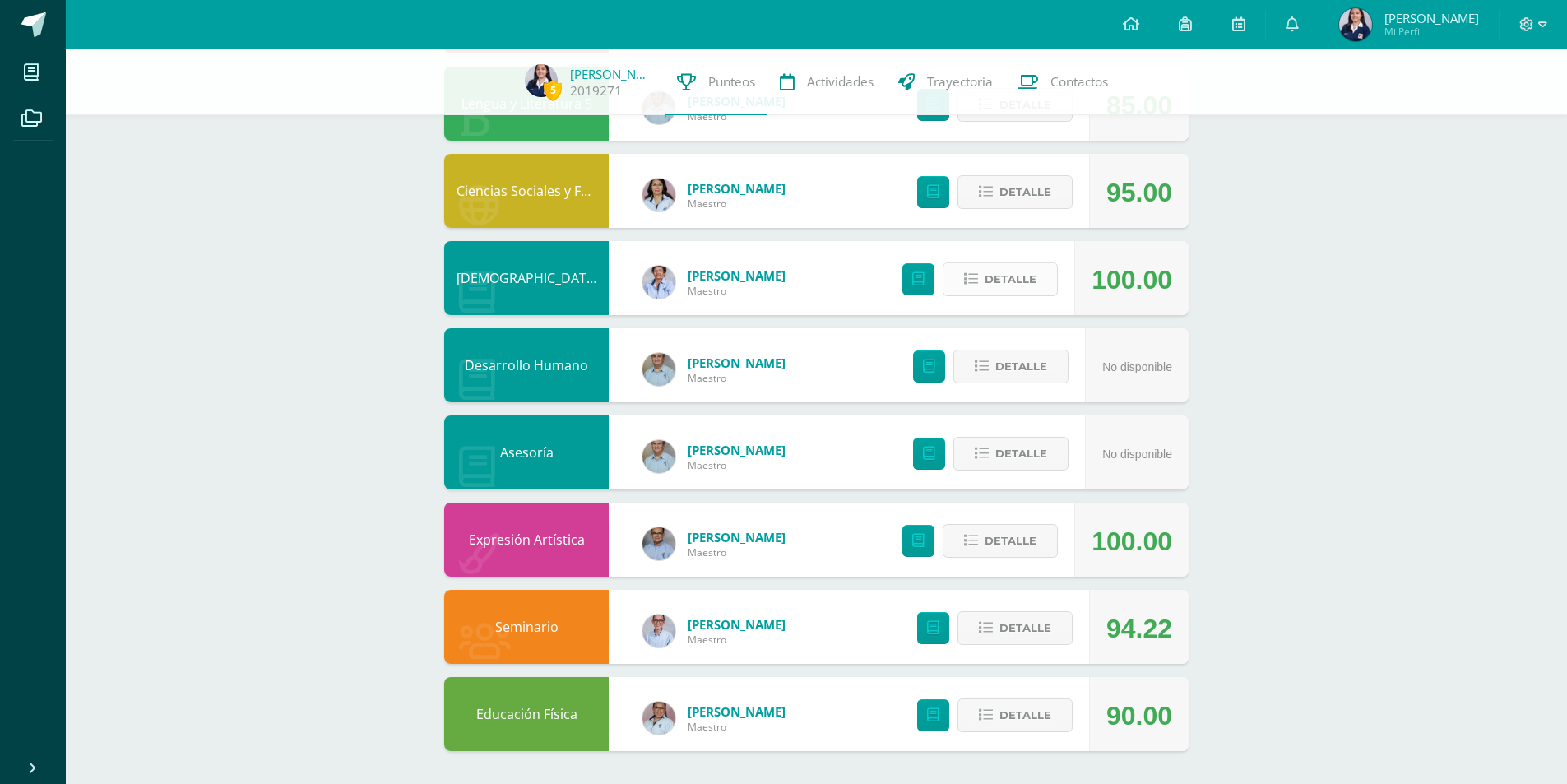
click at [1009, 283] on span "Detalle" at bounding box center [1010, 278] width 52 height 30
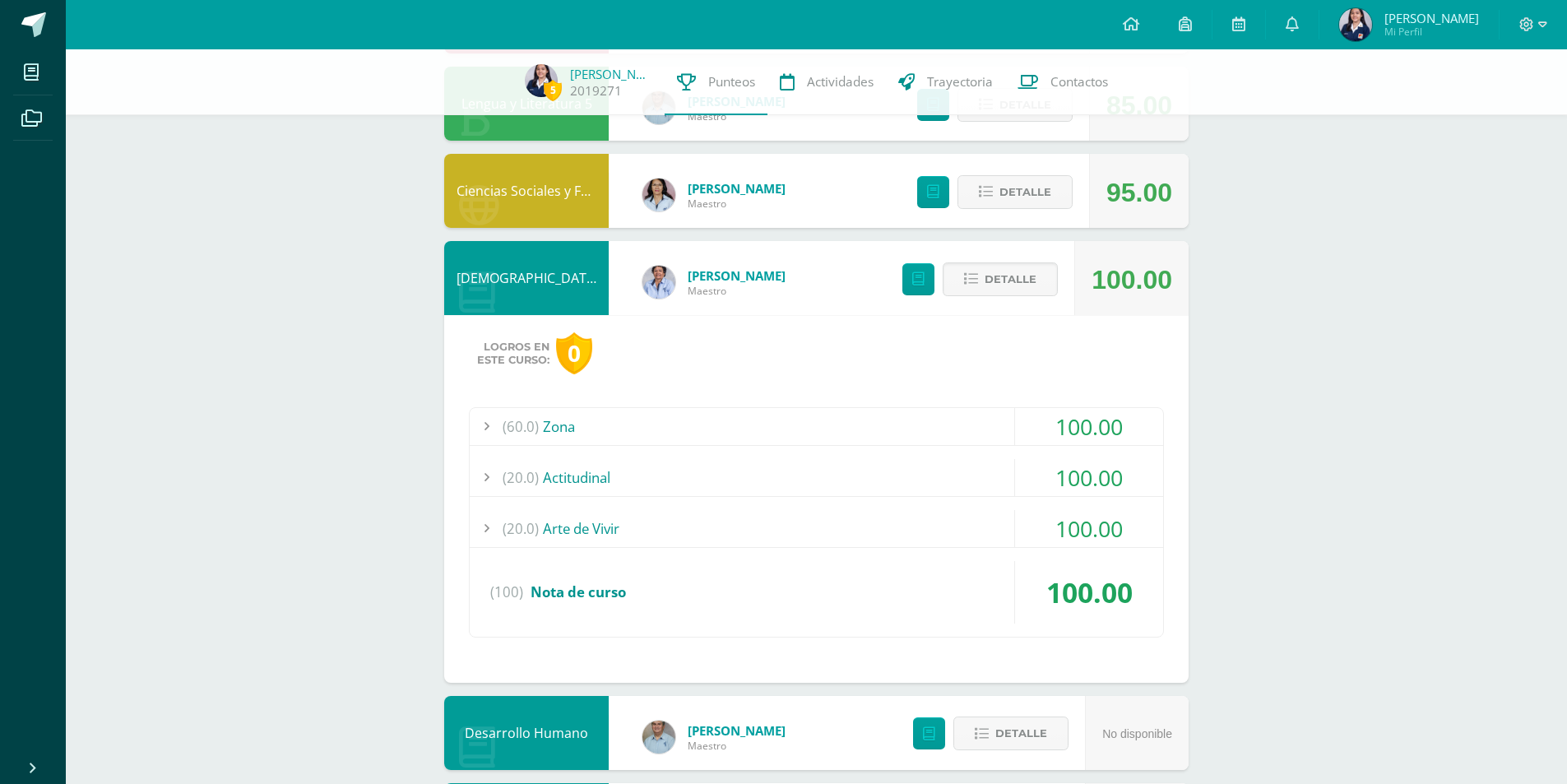
click at [538, 426] on span "(60.0)" at bounding box center [521, 427] width 36 height 37
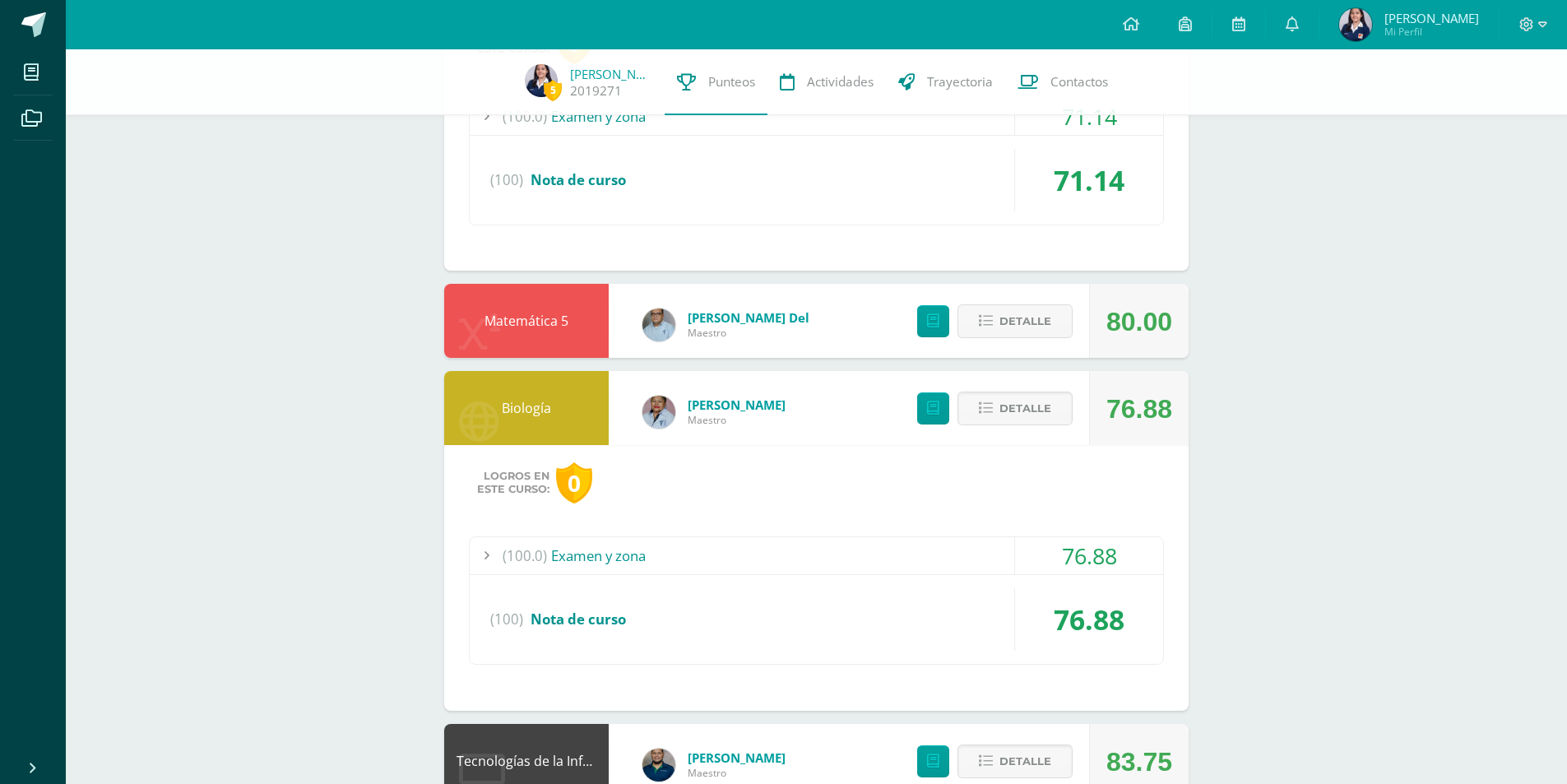
scroll to position [329, 0]
click at [1062, 315] on button "Detalle" at bounding box center [1015, 320] width 115 height 34
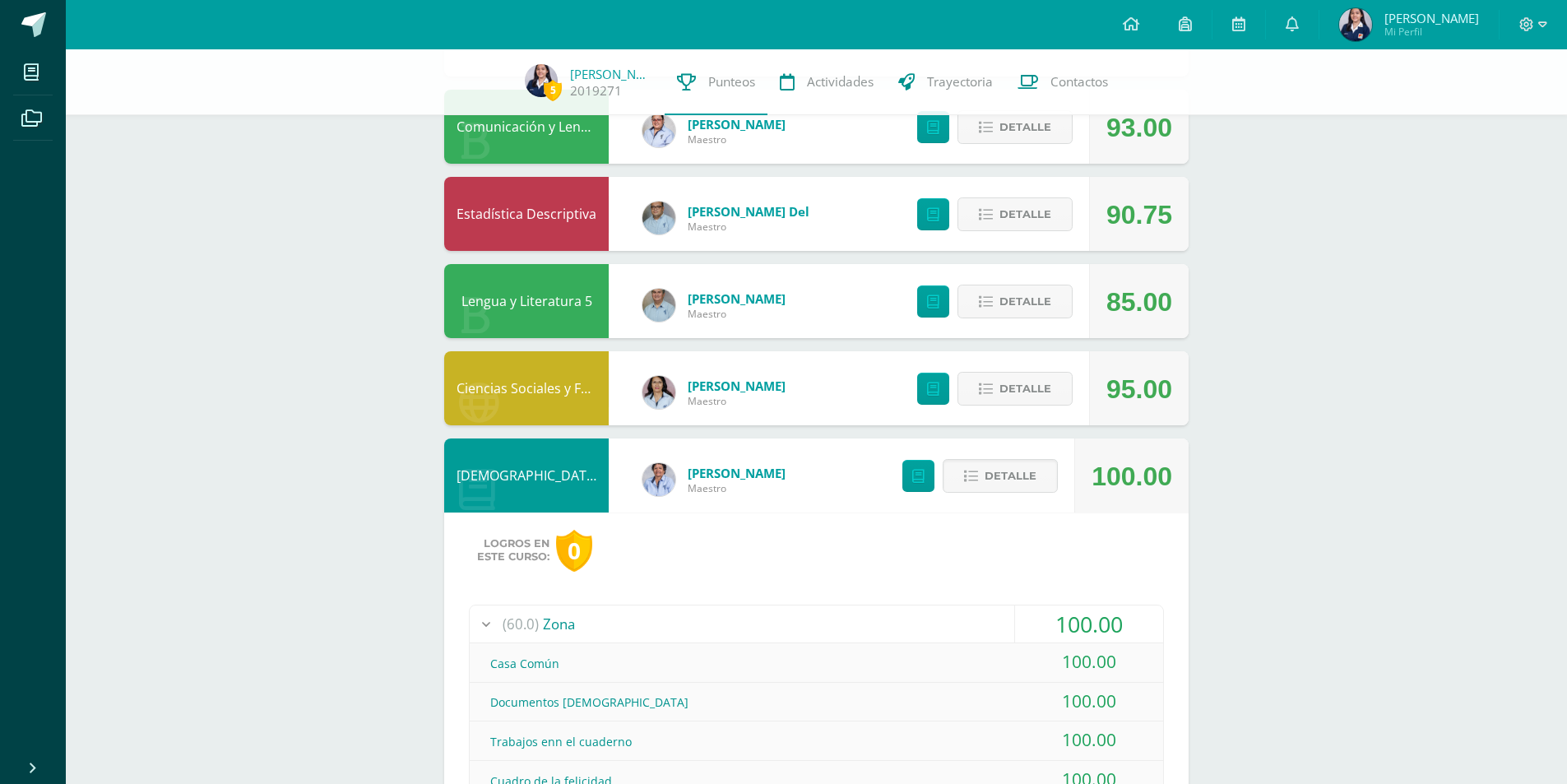
scroll to position [1891, 0]
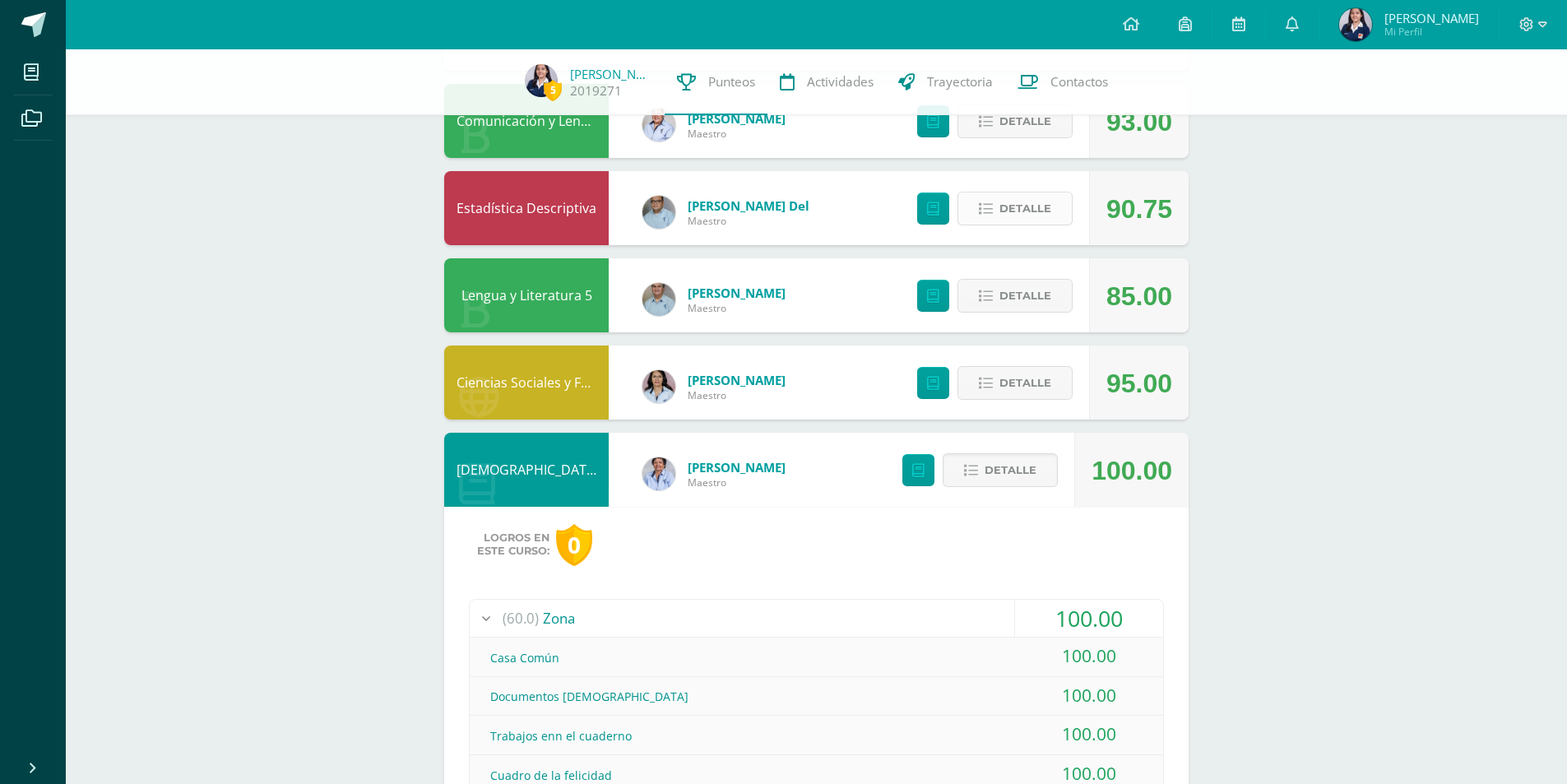
click at [1046, 206] on span "Detalle" at bounding box center [1025, 208] width 52 height 30
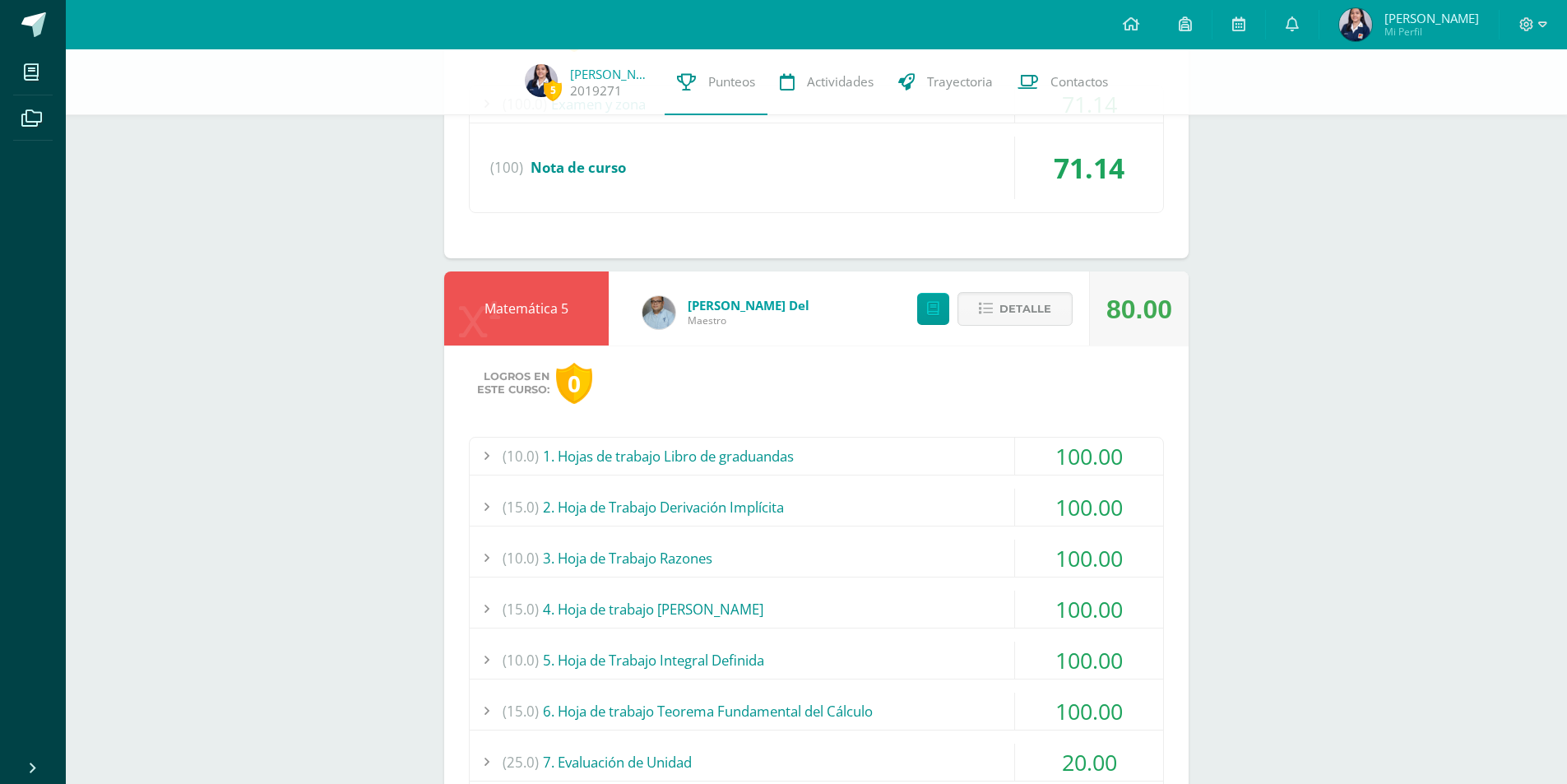
scroll to position [0, 0]
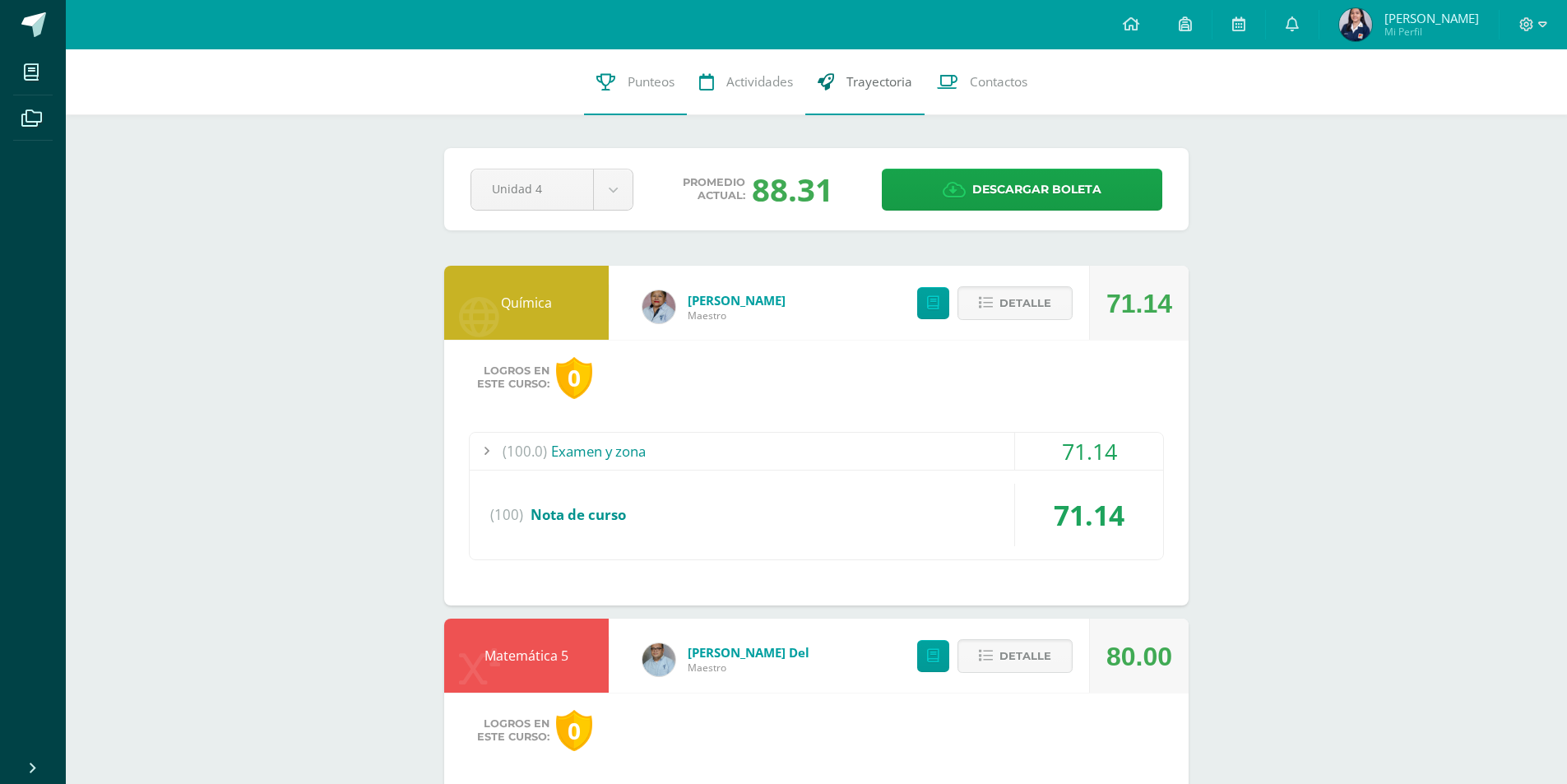
click at [886, 81] on span "Trayectoria" at bounding box center [879, 82] width 65 height 18
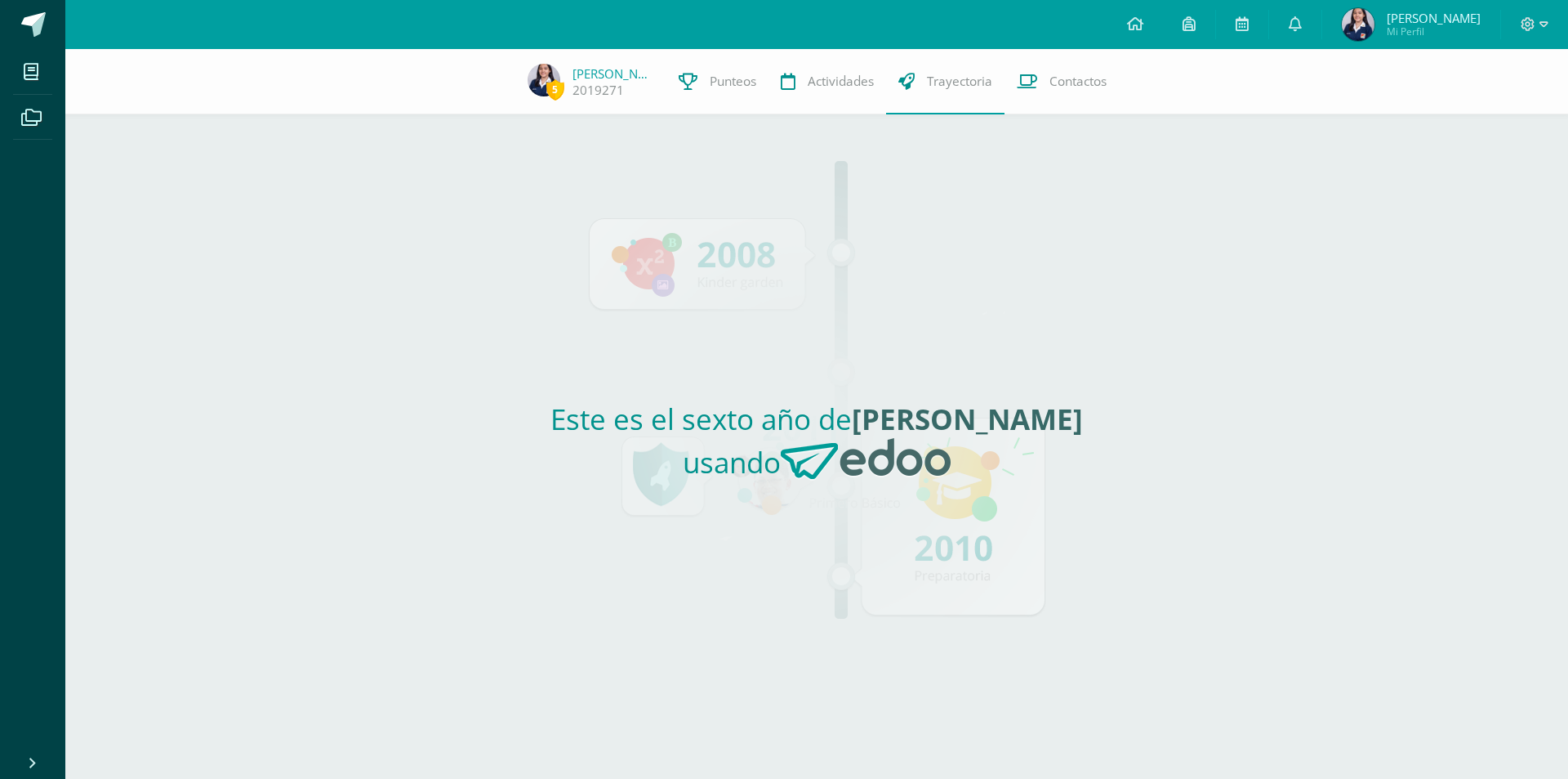
click at [1400, 37] on span "Sara Abigail Mi Perfil" at bounding box center [1411, 24] width 145 height 33
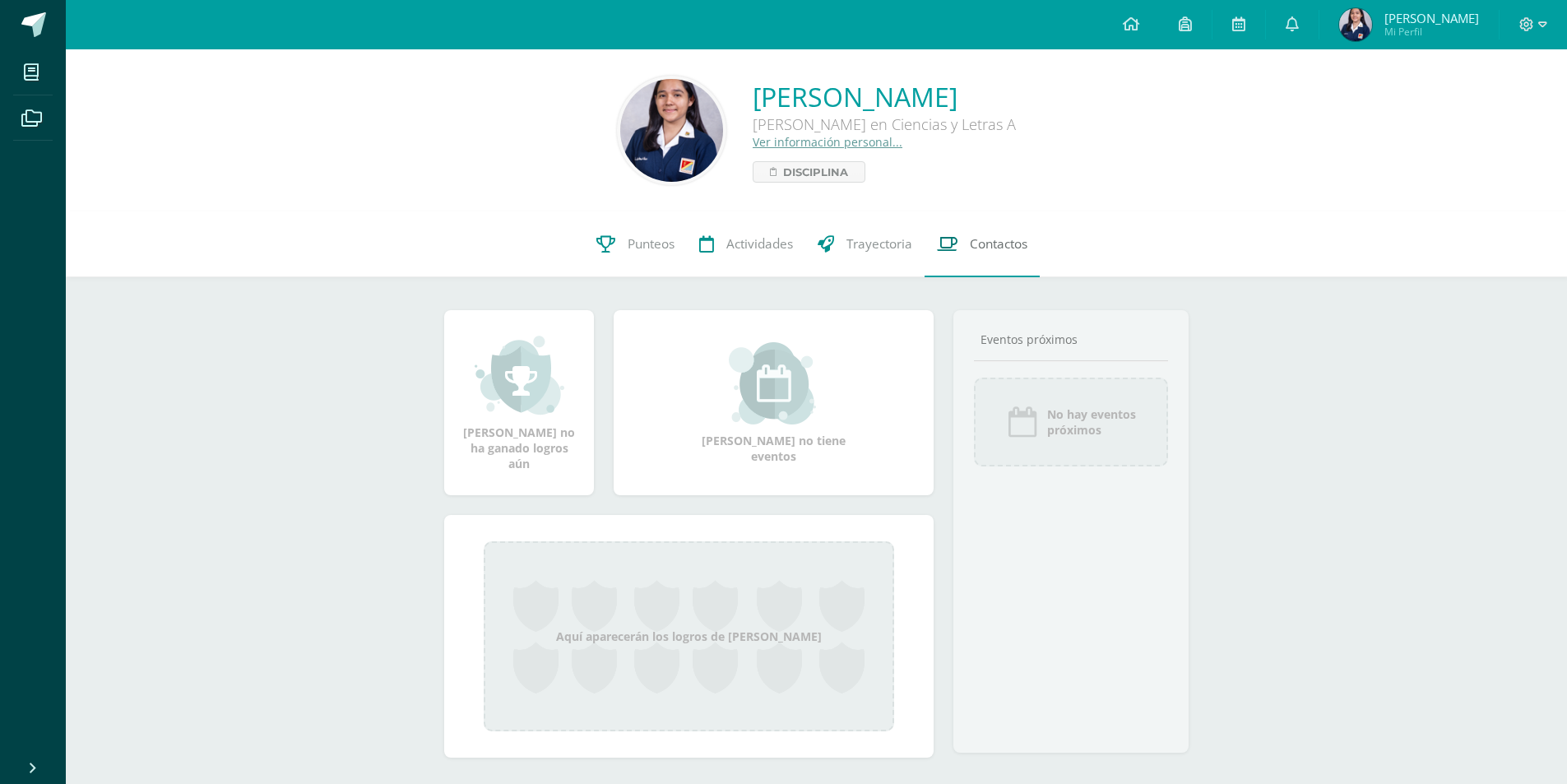
click at [1000, 232] on link "Contactos" at bounding box center [983, 243] width 115 height 65
